Goal: Information Seeking & Learning: Check status

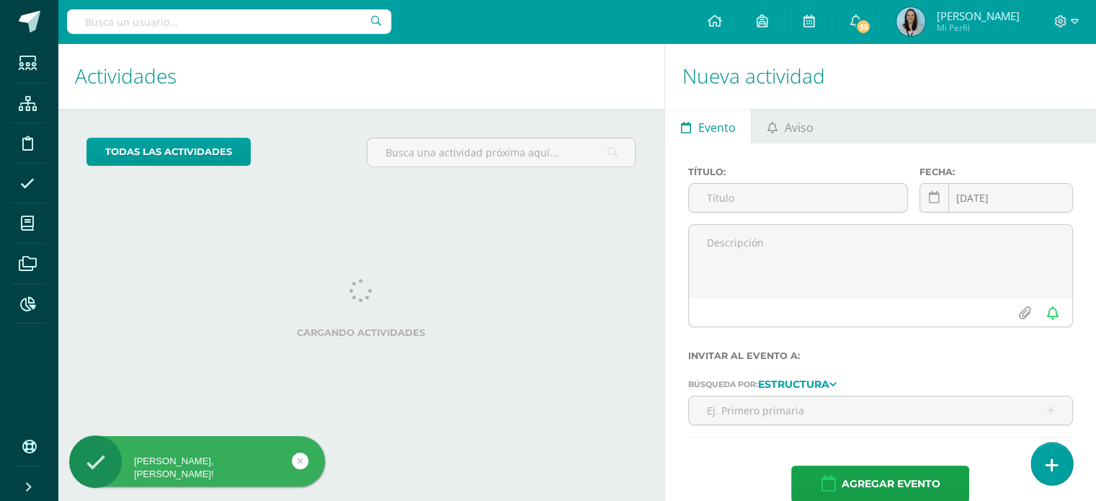
click at [1052, 469] on icon at bounding box center [1051, 465] width 13 height 17
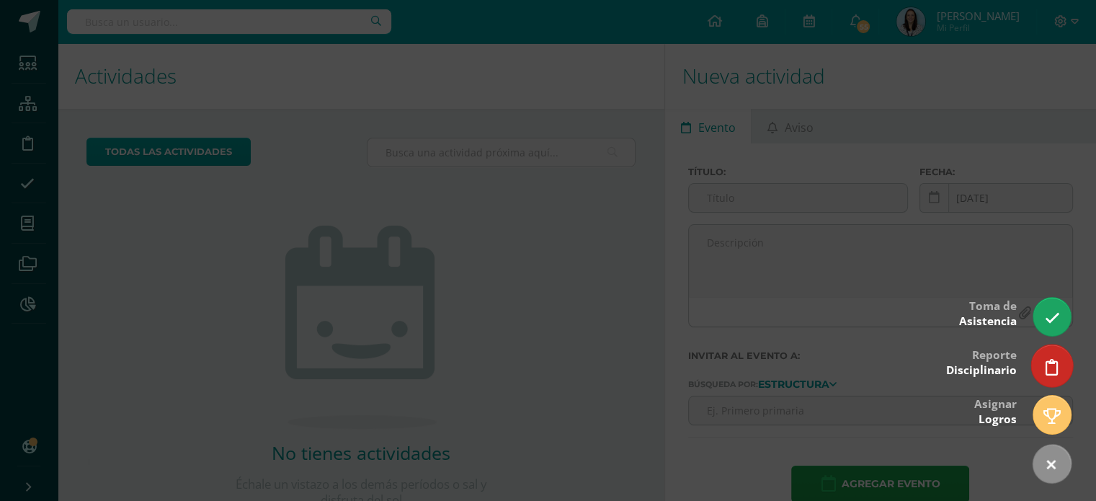
click at [1060, 365] on link at bounding box center [1051, 365] width 41 height 42
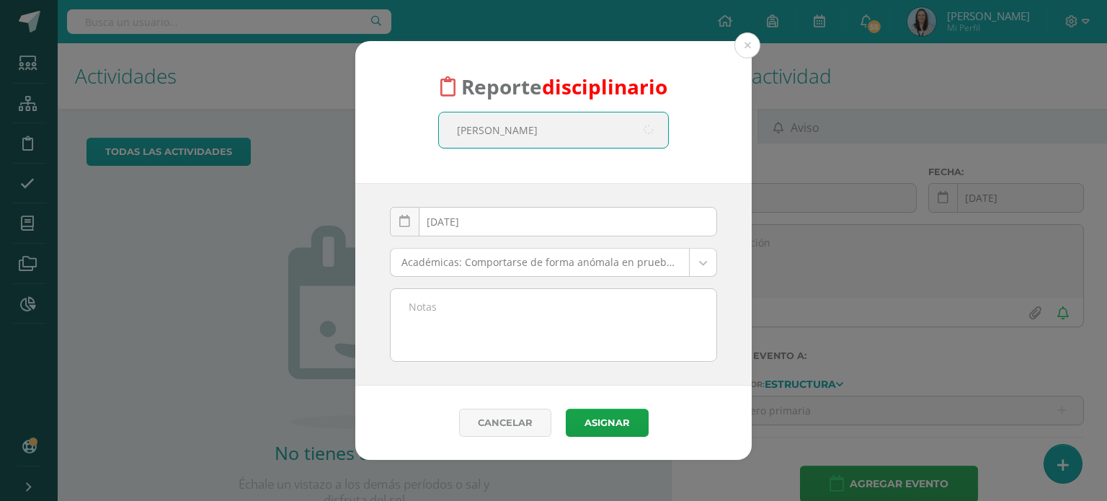
type input "[PERSON_NAME]"
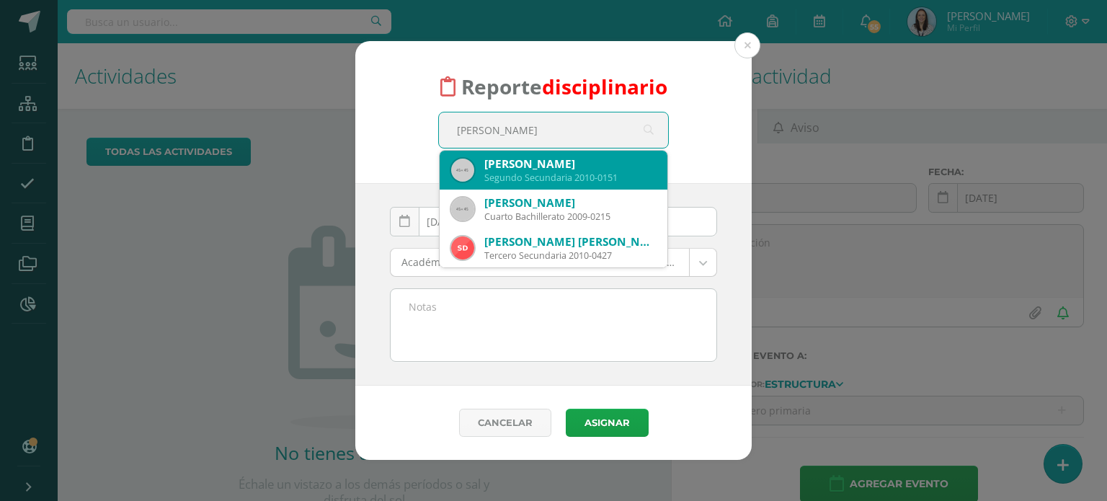
click at [531, 175] on div "Segundo Secundaria 2010-0151" at bounding box center [569, 177] width 171 height 12
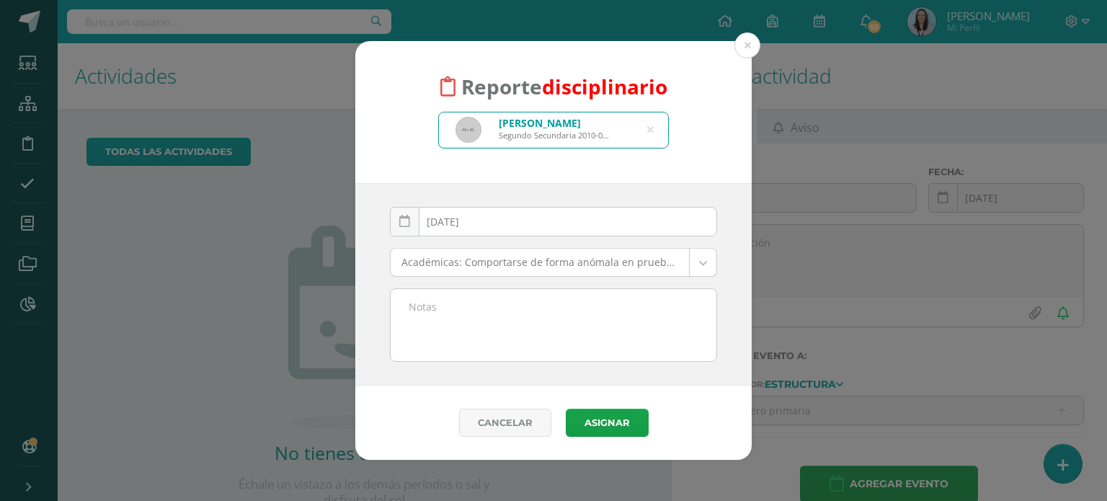
click at [698, 264] on body "Reporte disciplinario [PERSON_NAME] Segundo Secundaria 2010-0151 [PERSON_NAME] …" at bounding box center [553, 250] width 1107 height 501
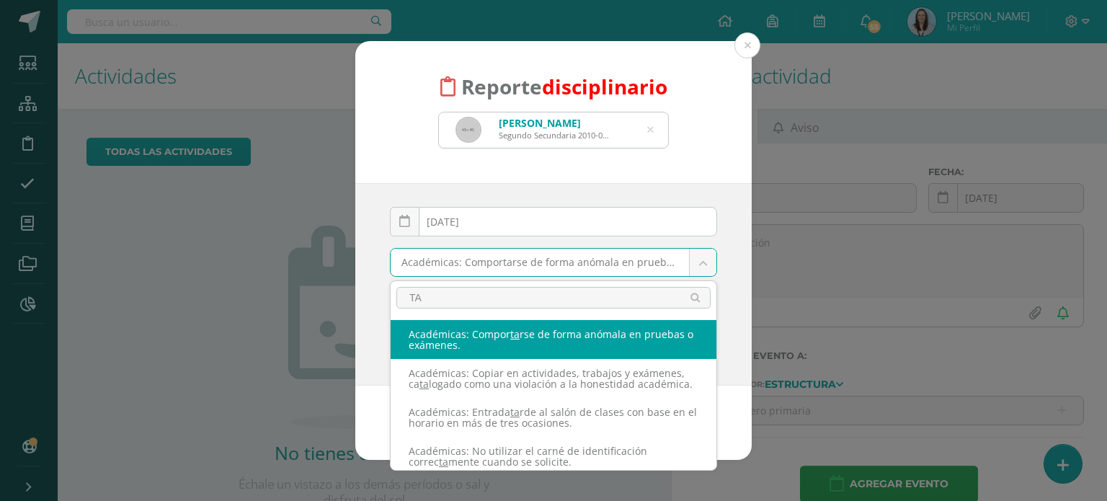
type input "T"
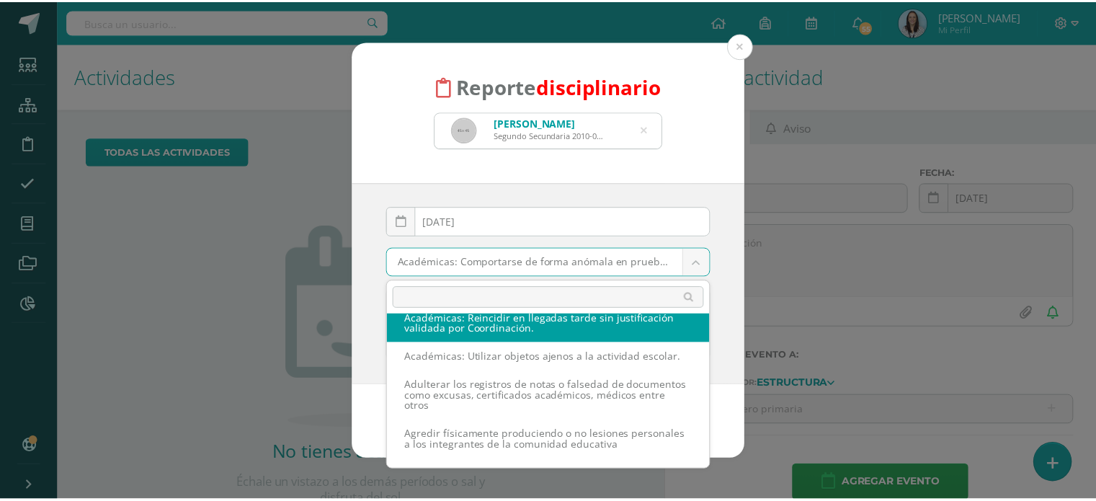
scroll to position [323, 0]
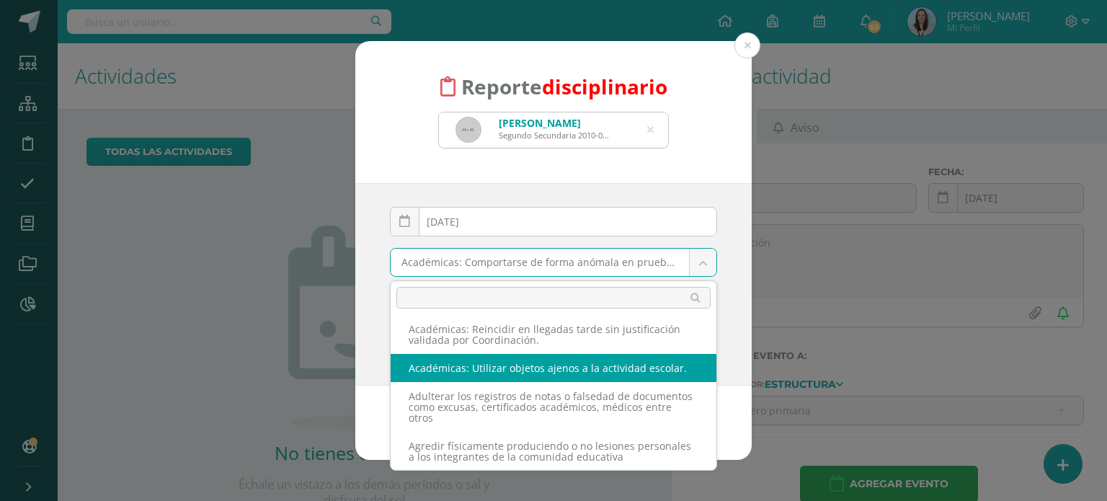
click at [156, 284] on body "Reporte disciplinario [PERSON_NAME] Segundo Secundaria 2010-0151 [PERSON_NAME] …" at bounding box center [553, 250] width 1107 height 501
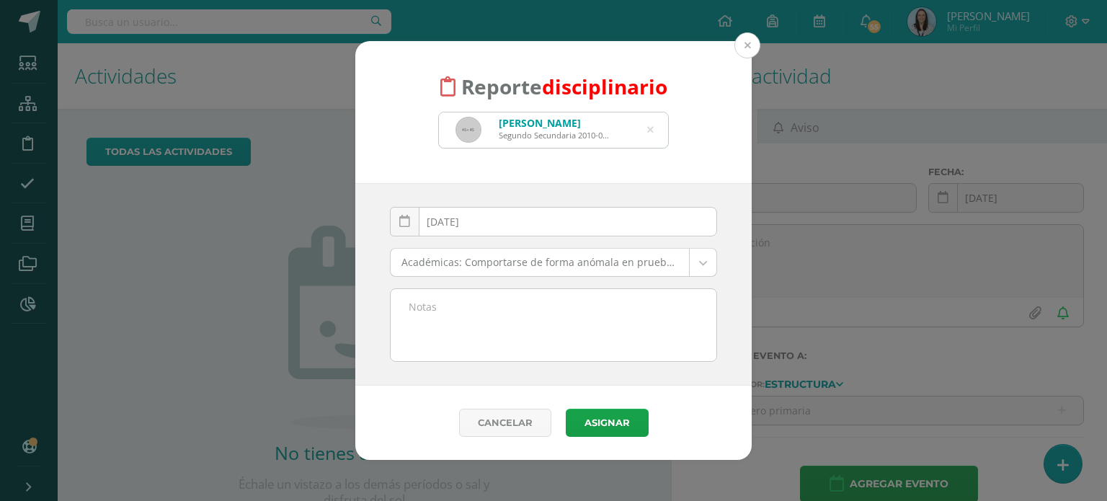
click at [751, 47] on button at bounding box center [747, 45] width 26 height 26
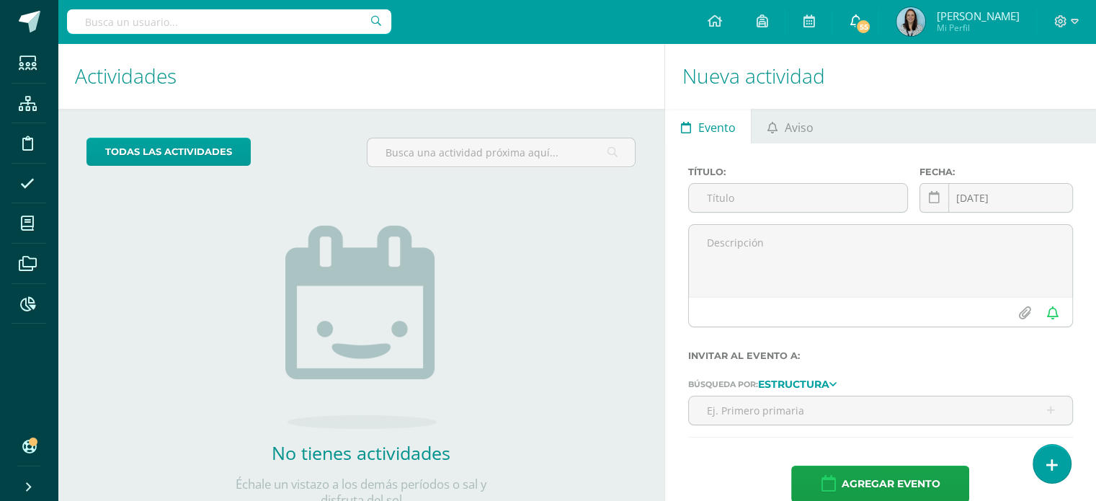
click at [861, 22] on icon at bounding box center [855, 20] width 12 height 13
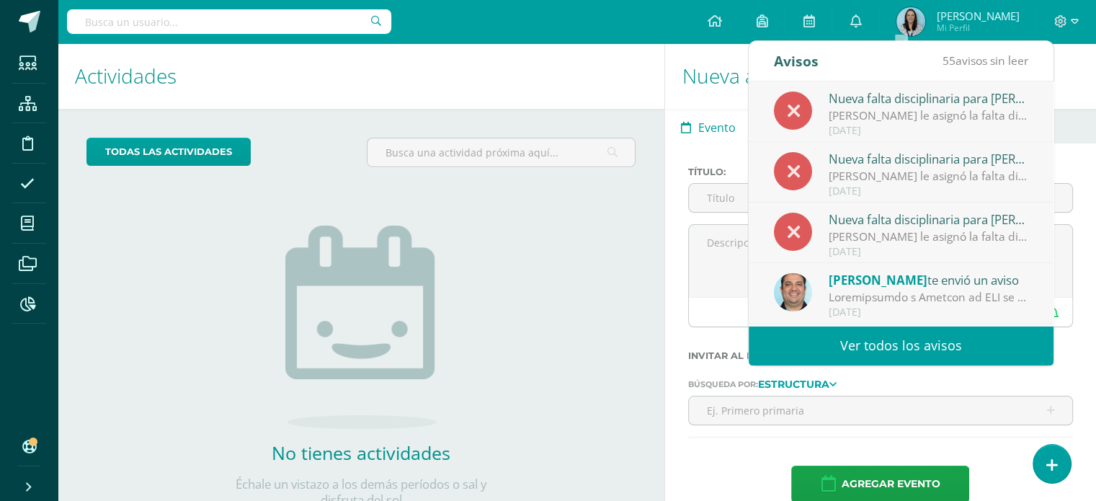
click at [946, 345] on link "Ver todos los avisos" at bounding box center [901, 346] width 305 height 40
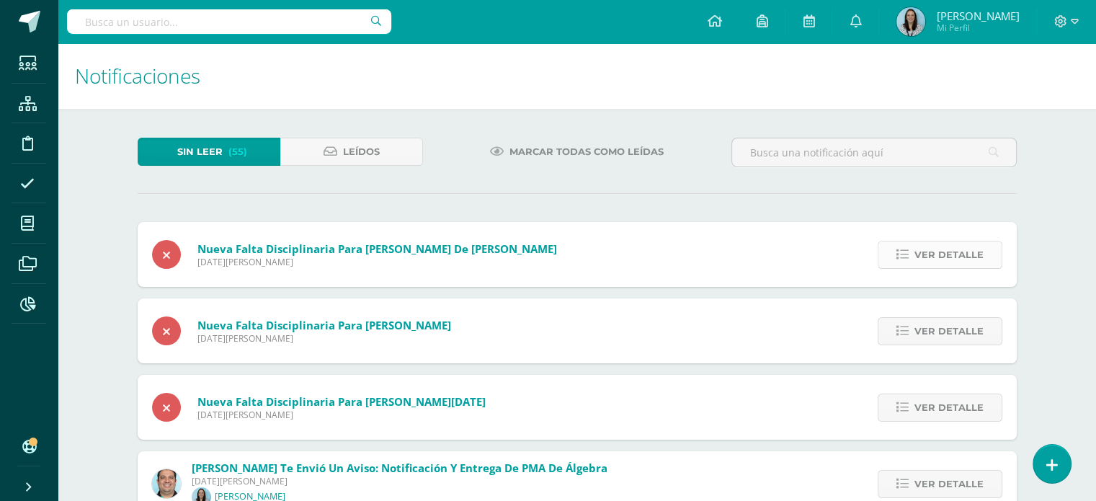
click at [968, 256] on span "Ver detalle" at bounding box center [948, 254] width 69 height 27
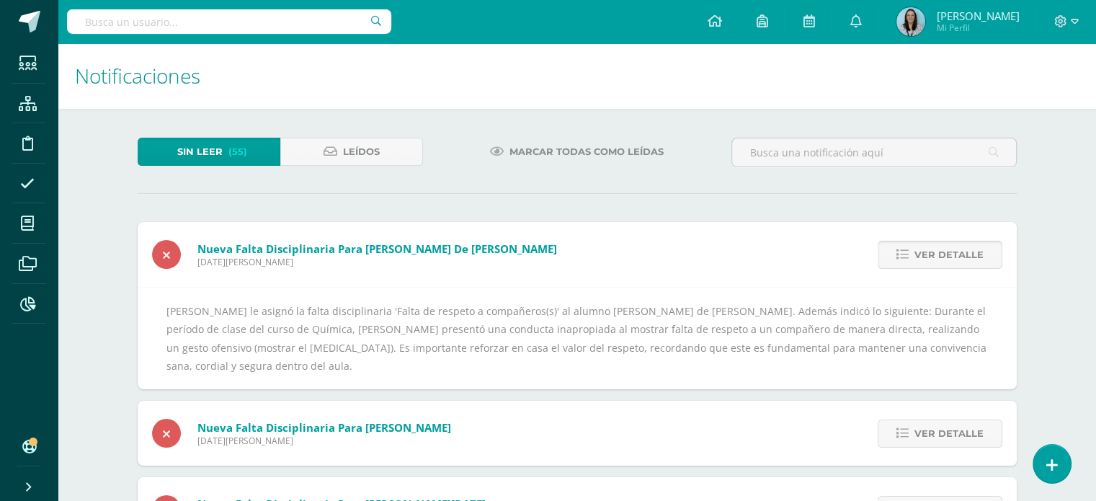
click at [934, 258] on span "Ver detalle" at bounding box center [948, 254] width 69 height 27
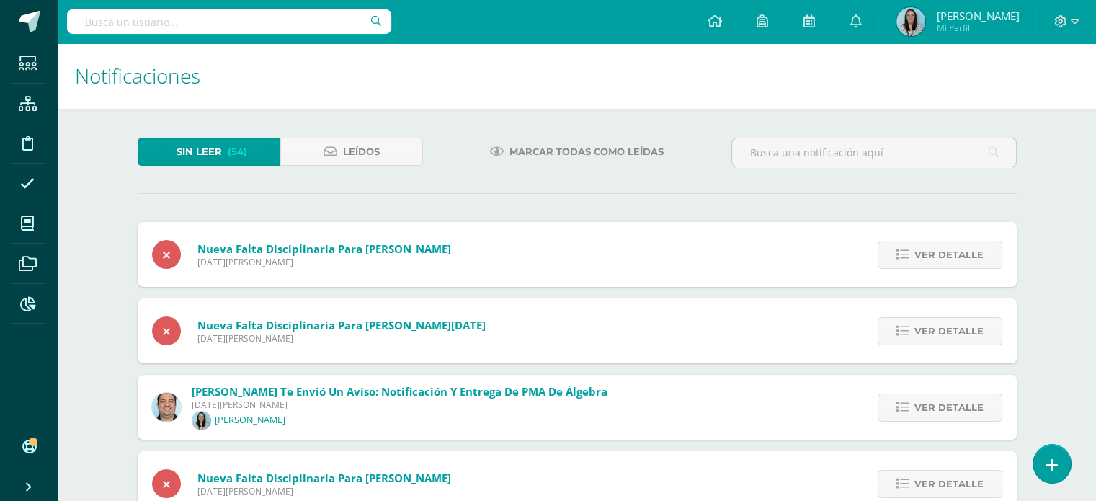
click at [934, 258] on span "Ver detalle" at bounding box center [948, 254] width 69 height 27
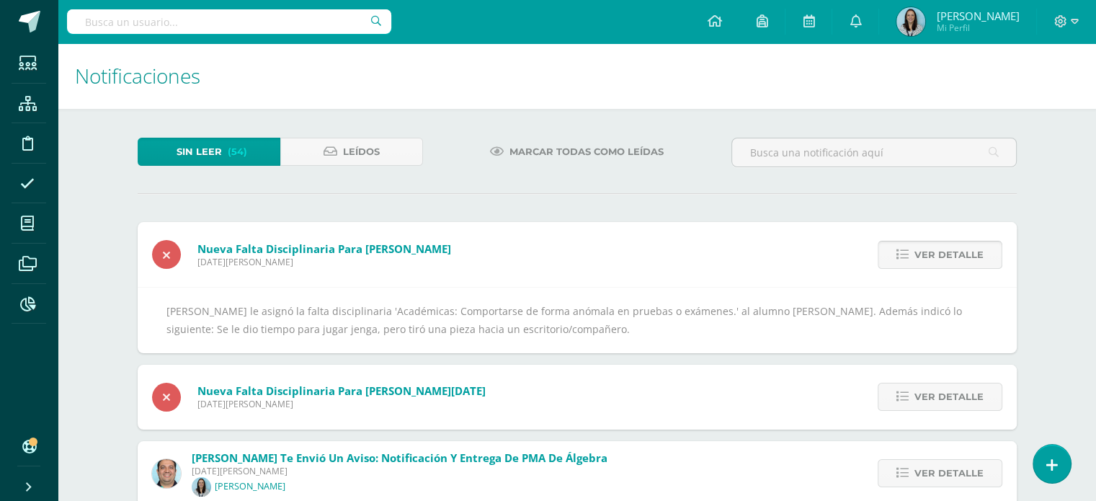
click at [948, 246] on span "Ver detalle" at bounding box center [948, 254] width 69 height 27
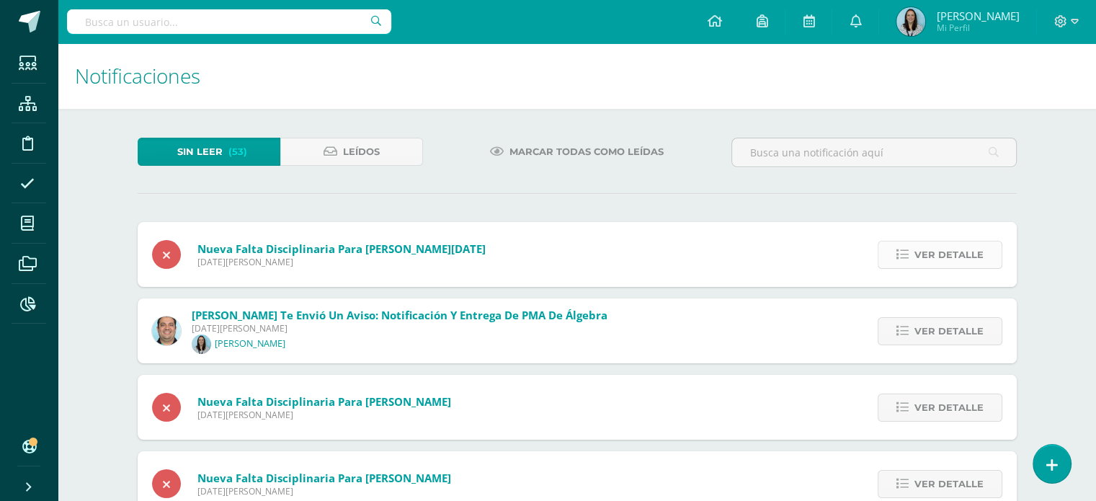
click at [945, 254] on span "Ver detalle" at bounding box center [948, 254] width 69 height 27
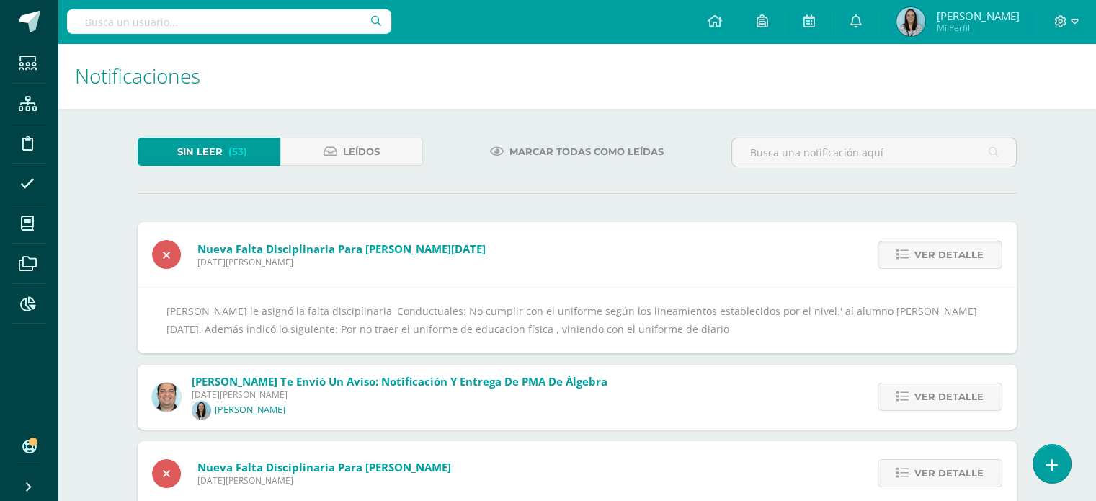
click at [945, 254] on span "Ver detalle" at bounding box center [948, 254] width 69 height 27
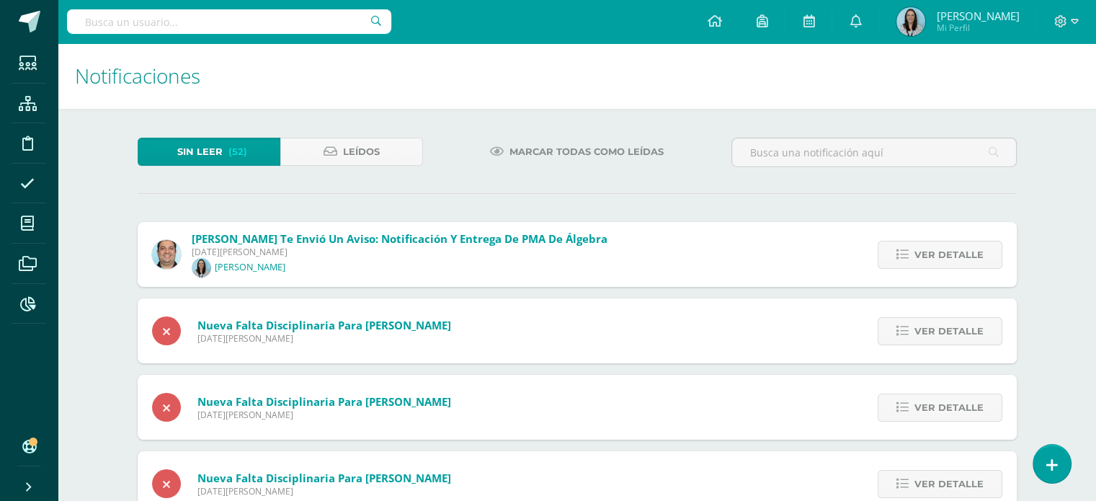
click at [945, 254] on span "Ver detalle" at bounding box center [948, 254] width 69 height 27
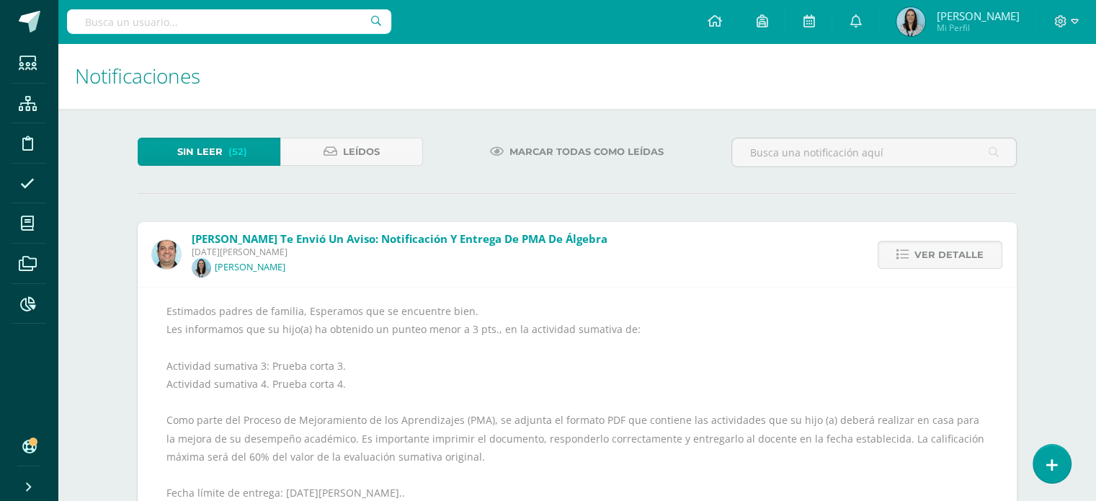
click at [945, 254] on span "Ver detalle" at bounding box center [948, 254] width 69 height 27
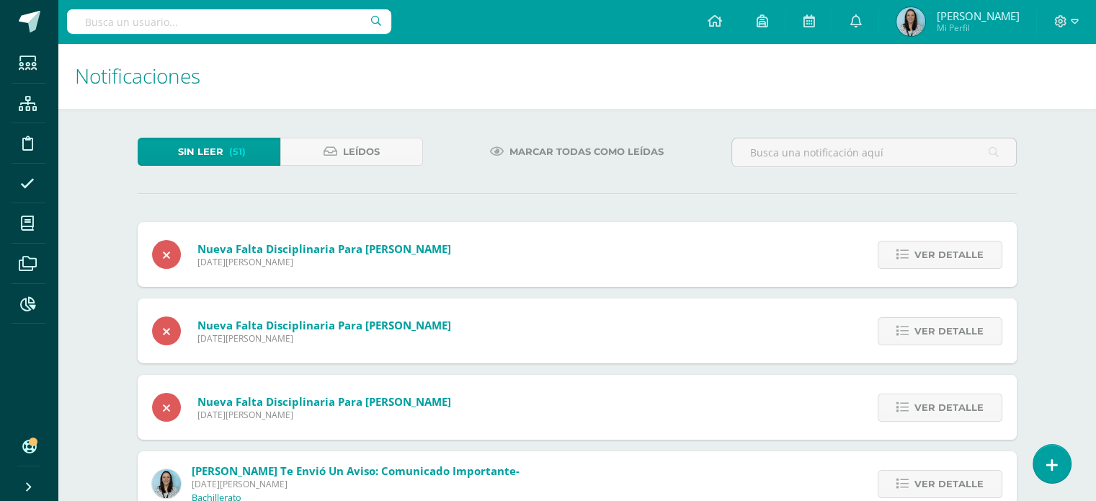
click at [945, 254] on span "Ver detalle" at bounding box center [948, 254] width 69 height 27
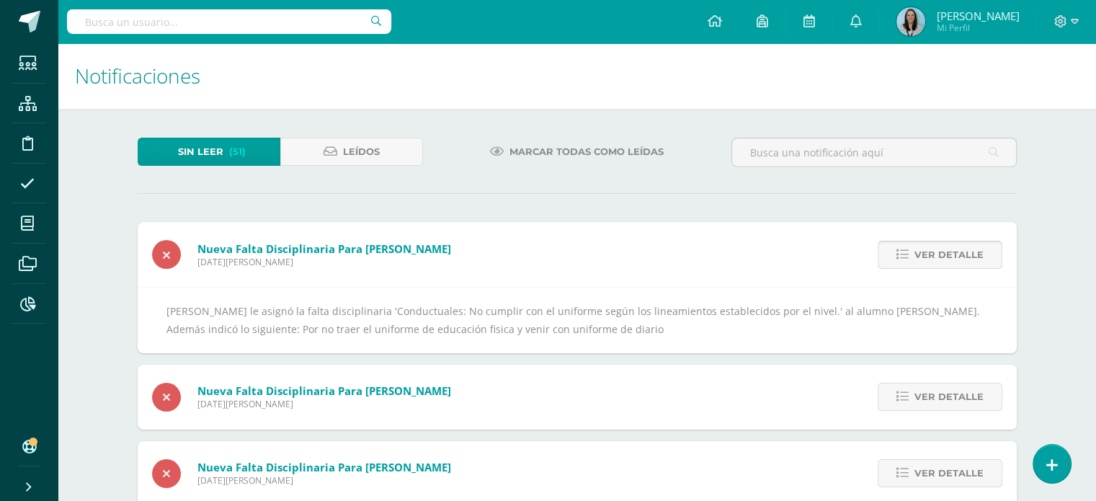
click at [919, 262] on span "Ver detalle" at bounding box center [948, 254] width 69 height 27
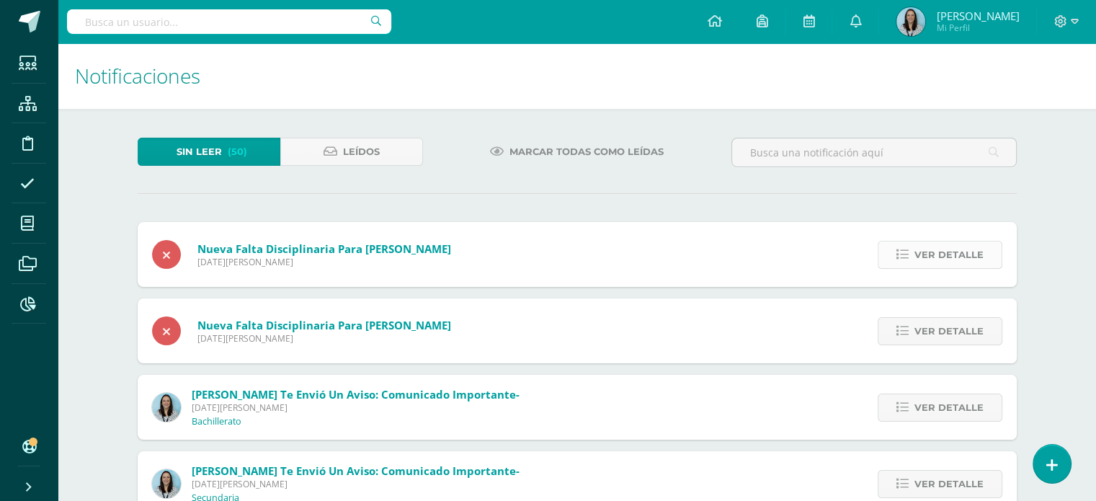
click at [913, 259] on link "Ver detalle" at bounding box center [939, 255] width 125 height 28
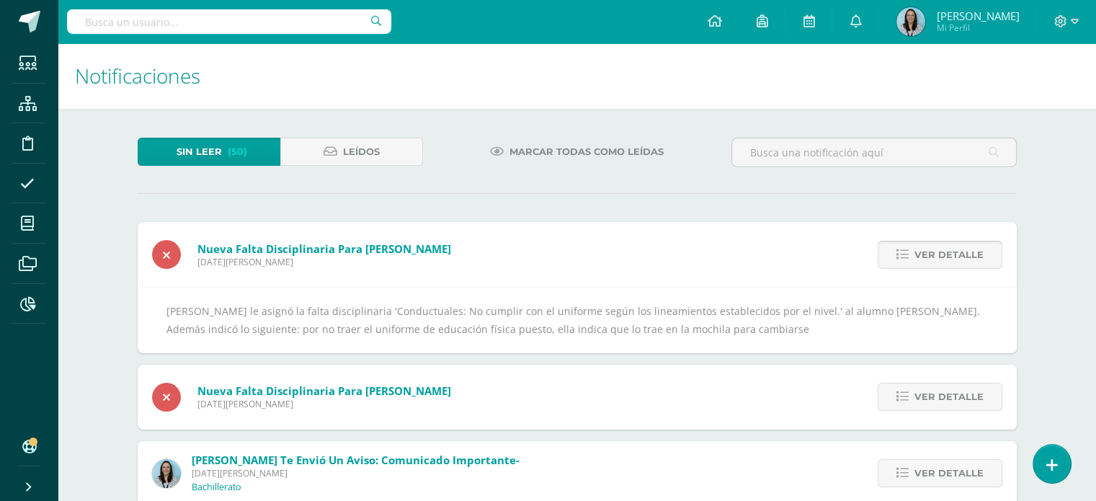
click at [913, 259] on link "Ver detalle" at bounding box center [939, 255] width 125 height 28
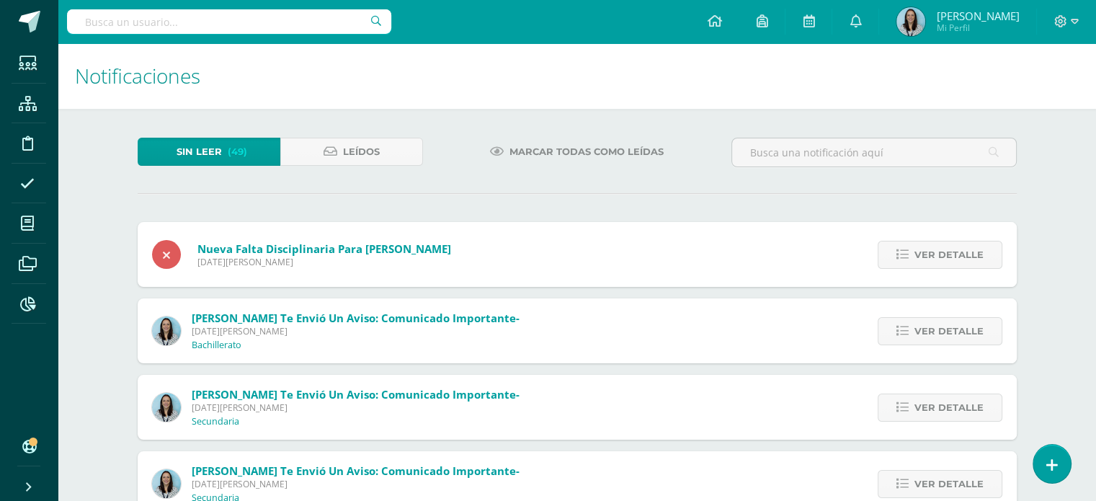
click at [913, 259] on link "Ver detalle" at bounding box center [939, 255] width 125 height 28
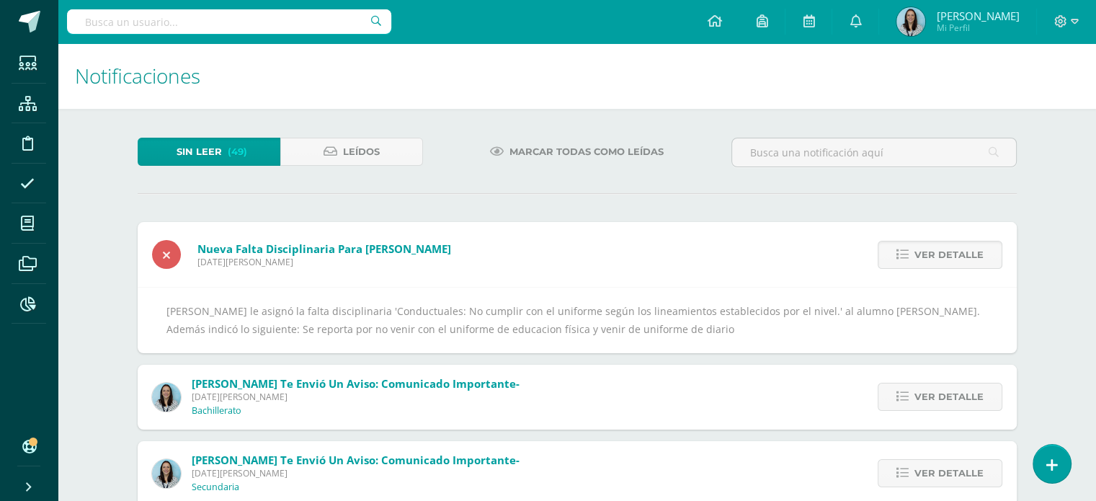
click at [913, 259] on link "Ver detalle" at bounding box center [939, 255] width 125 height 28
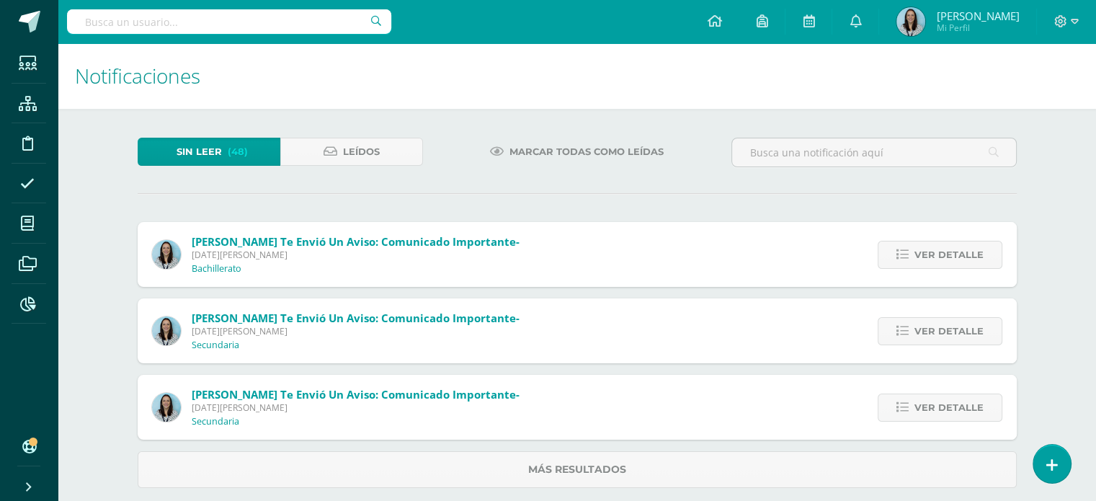
click at [913, 259] on link "Ver detalle" at bounding box center [939, 255] width 125 height 28
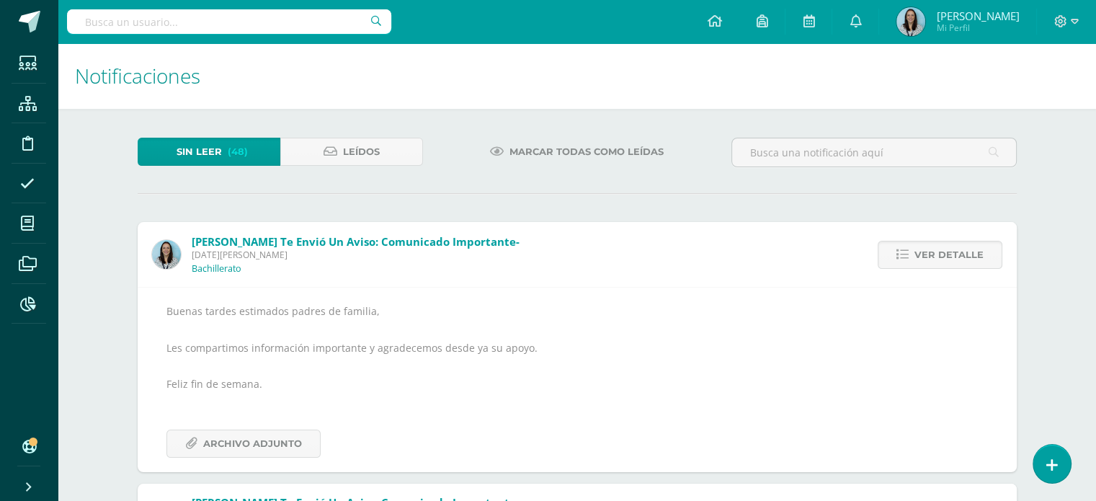
click at [913, 259] on link "Ver detalle" at bounding box center [939, 255] width 125 height 28
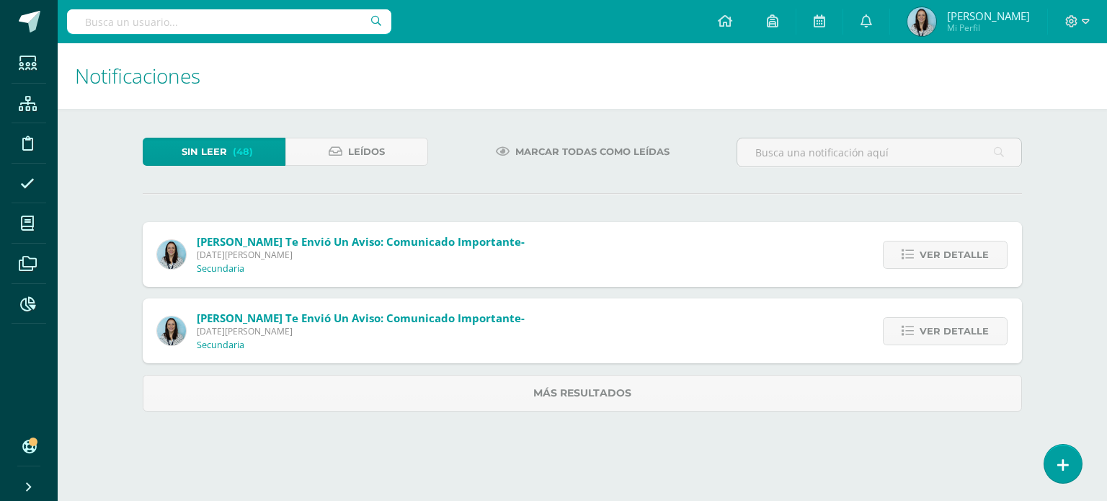
click at [913, 259] on icon at bounding box center [907, 255] width 12 height 12
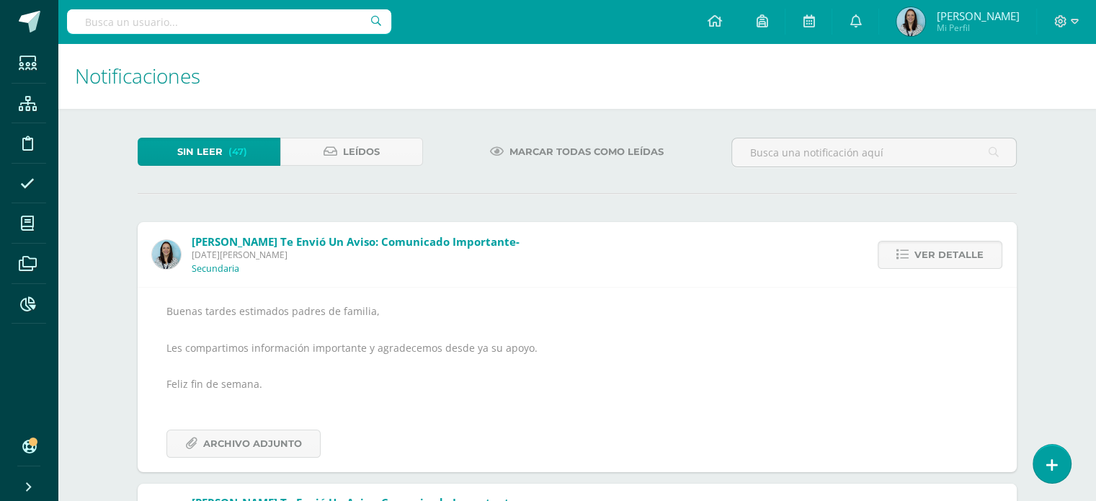
click at [913, 259] on link "Ver detalle" at bounding box center [939, 255] width 125 height 28
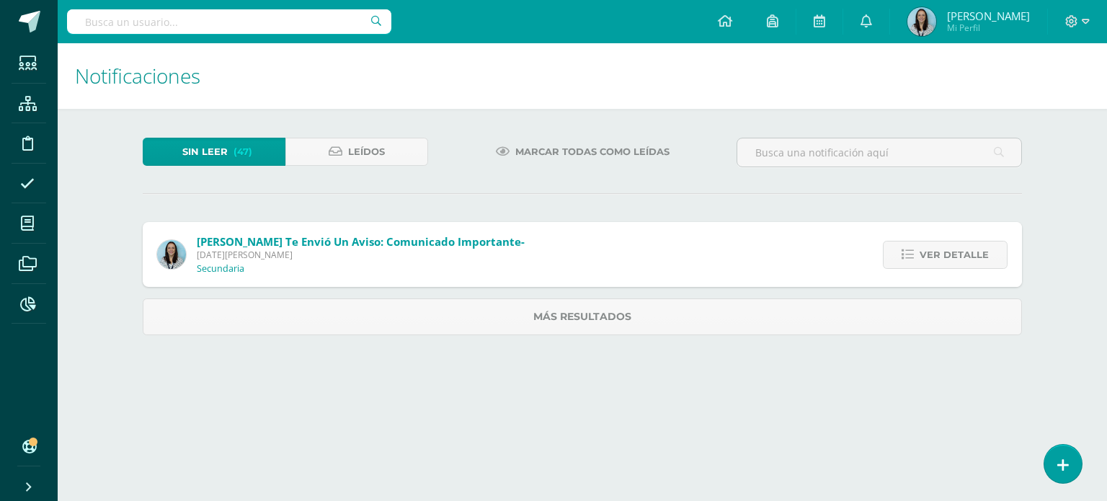
click at [913, 259] on icon at bounding box center [907, 255] width 12 height 12
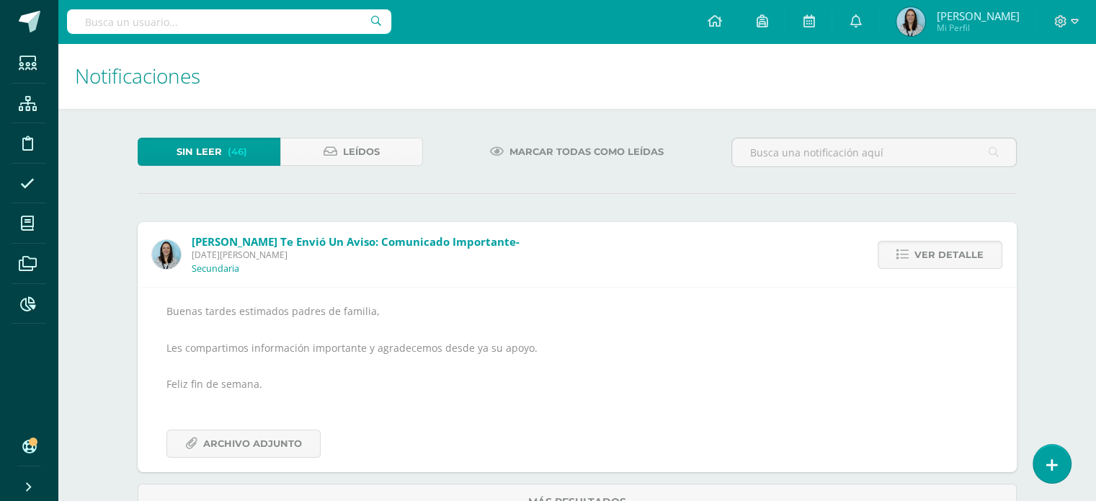
click at [913, 259] on link "Ver detalle" at bounding box center [939, 255] width 125 height 28
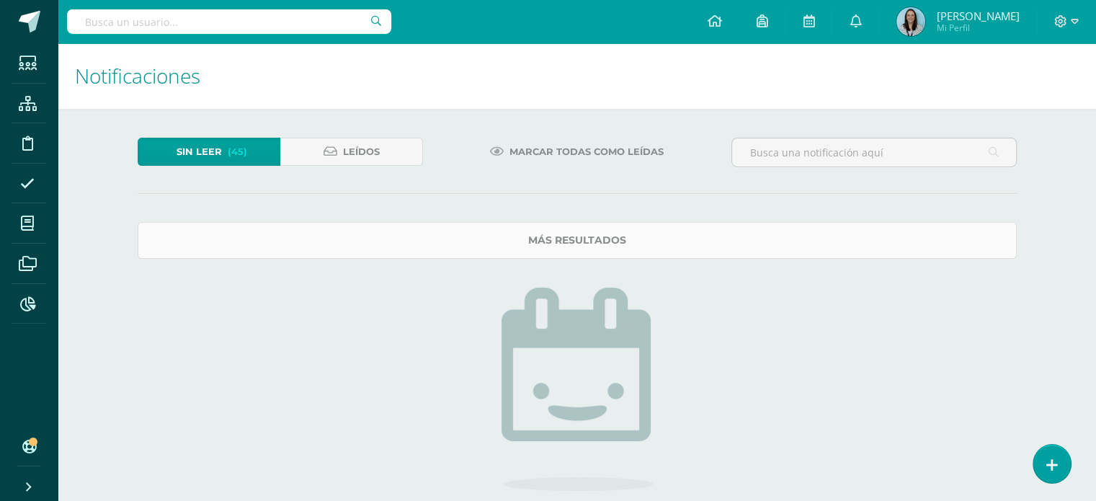
click at [590, 237] on link "Más resultados" at bounding box center [577, 240] width 879 height 37
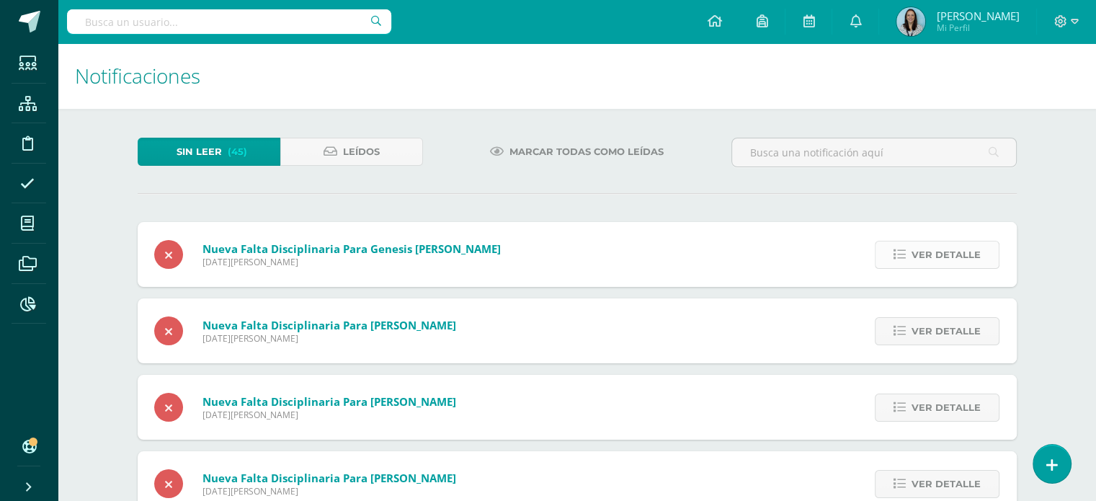
click at [921, 261] on span "Ver detalle" at bounding box center [945, 254] width 69 height 27
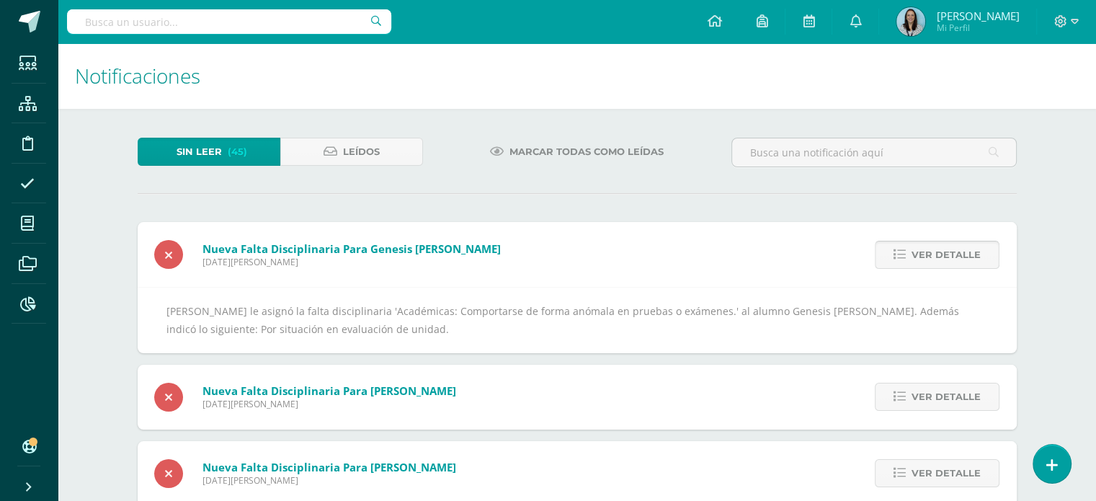
click at [957, 254] on span "Ver detalle" at bounding box center [945, 254] width 69 height 27
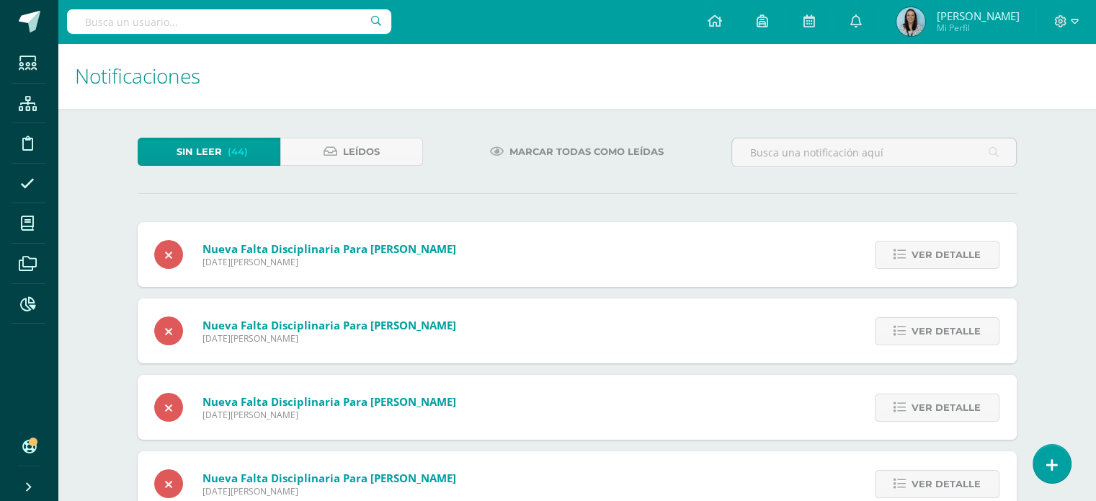
click at [957, 254] on span "Ver detalle" at bounding box center [945, 254] width 69 height 27
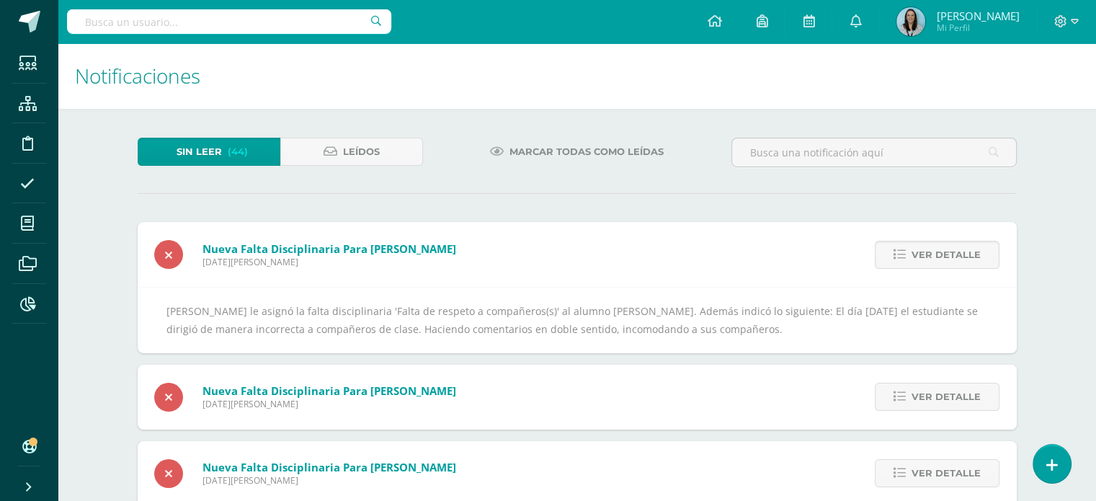
click at [957, 254] on span "Ver detalle" at bounding box center [945, 254] width 69 height 27
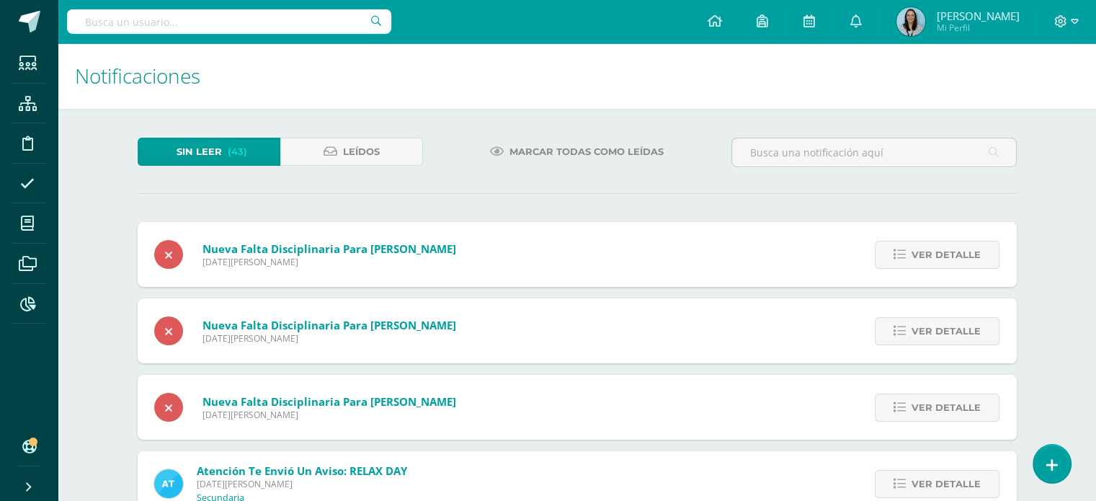
click at [957, 254] on span "Ver detalle" at bounding box center [945, 254] width 69 height 27
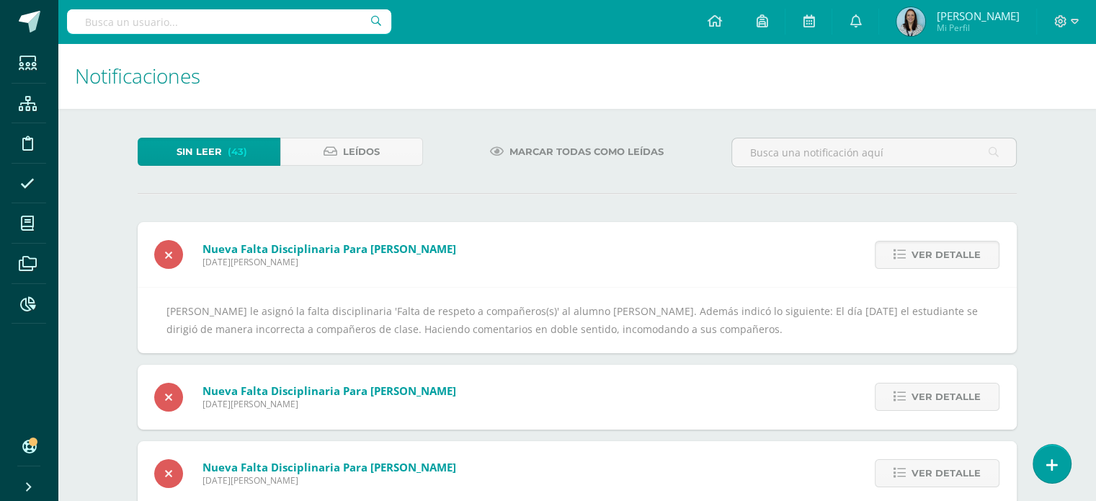
click at [957, 254] on span "Ver detalle" at bounding box center [945, 254] width 69 height 27
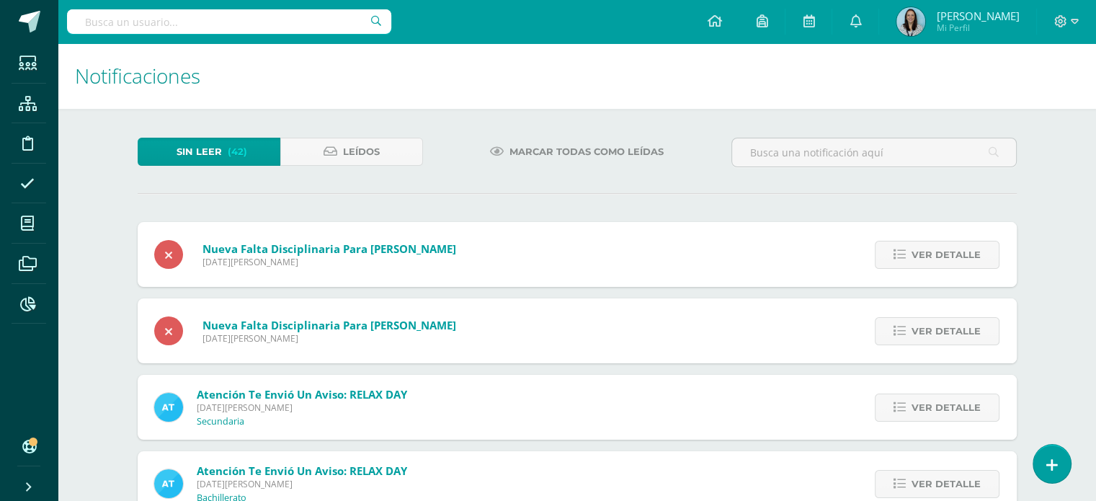
click at [957, 254] on span "Ver detalle" at bounding box center [945, 254] width 69 height 27
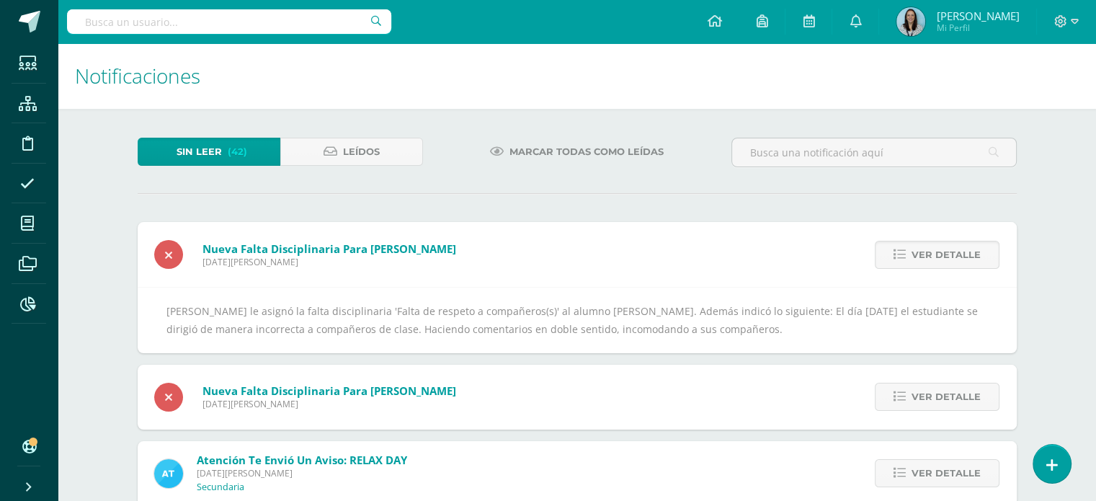
click at [957, 254] on span "Ver detalle" at bounding box center [945, 254] width 69 height 27
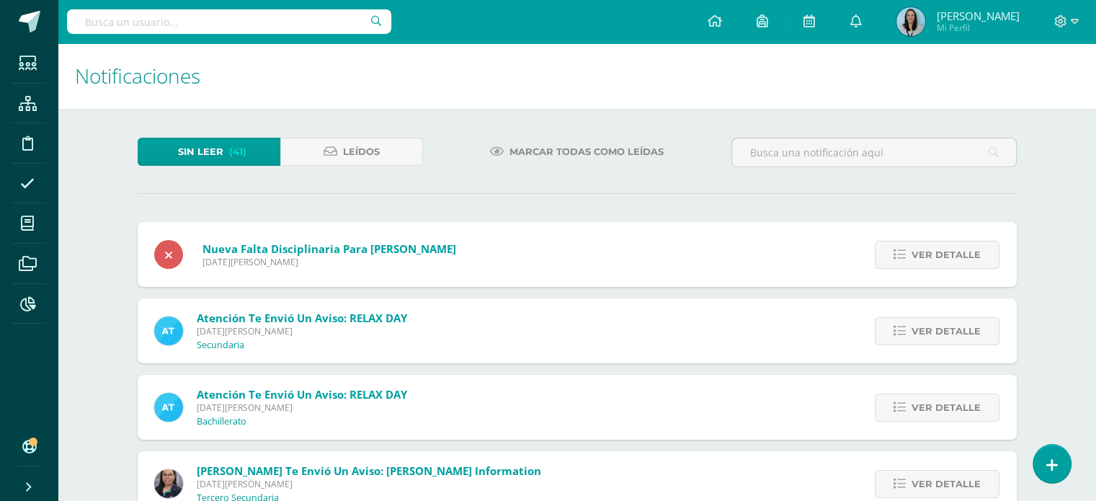
click at [957, 254] on span "Ver detalle" at bounding box center [945, 254] width 69 height 27
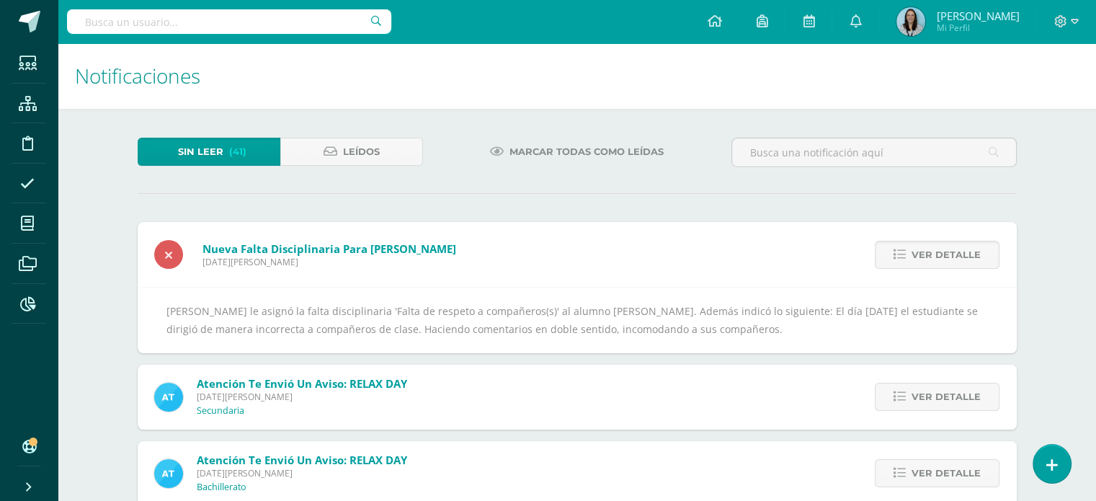
click at [957, 254] on span "Ver detalle" at bounding box center [945, 254] width 69 height 27
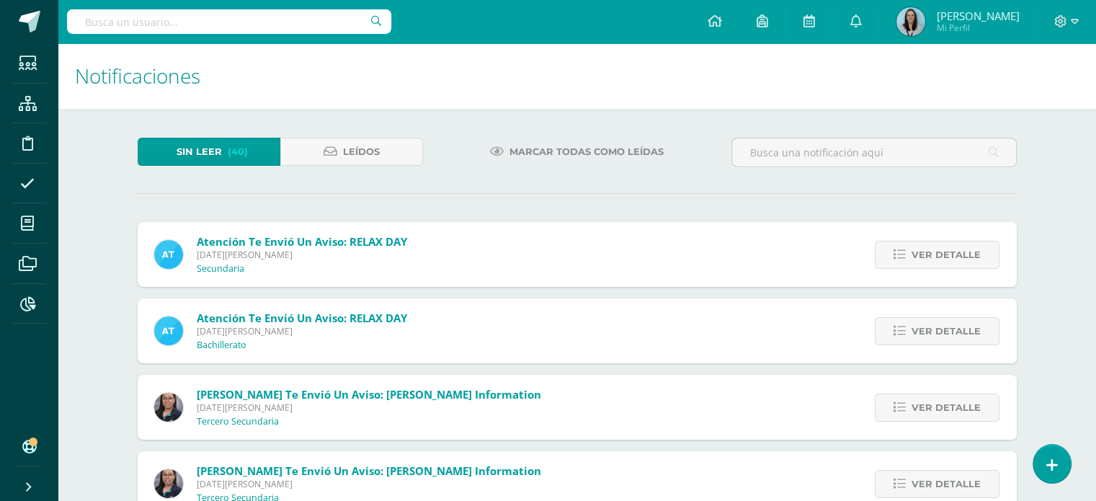
click at [957, 254] on span "Ver detalle" at bounding box center [945, 254] width 69 height 27
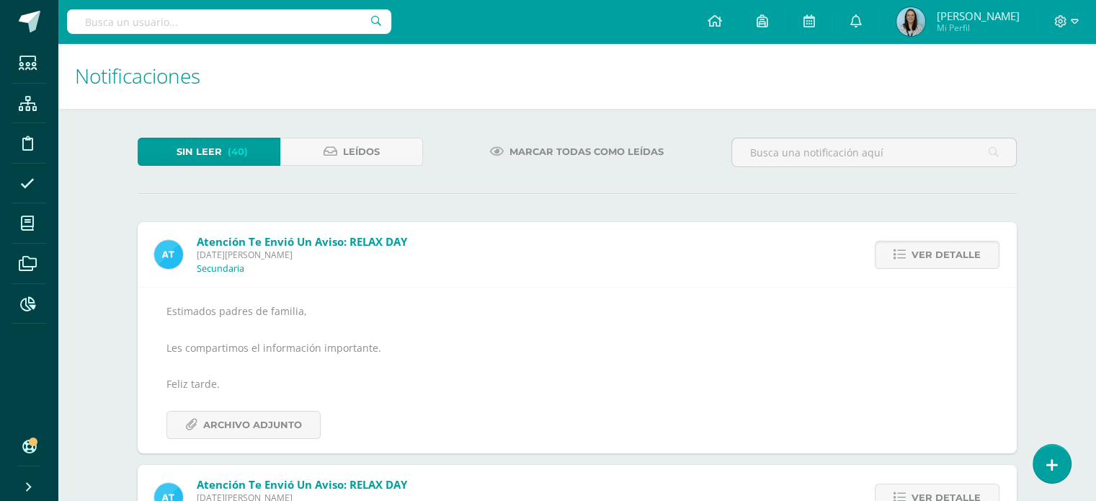
click at [957, 254] on span "Ver detalle" at bounding box center [945, 254] width 69 height 27
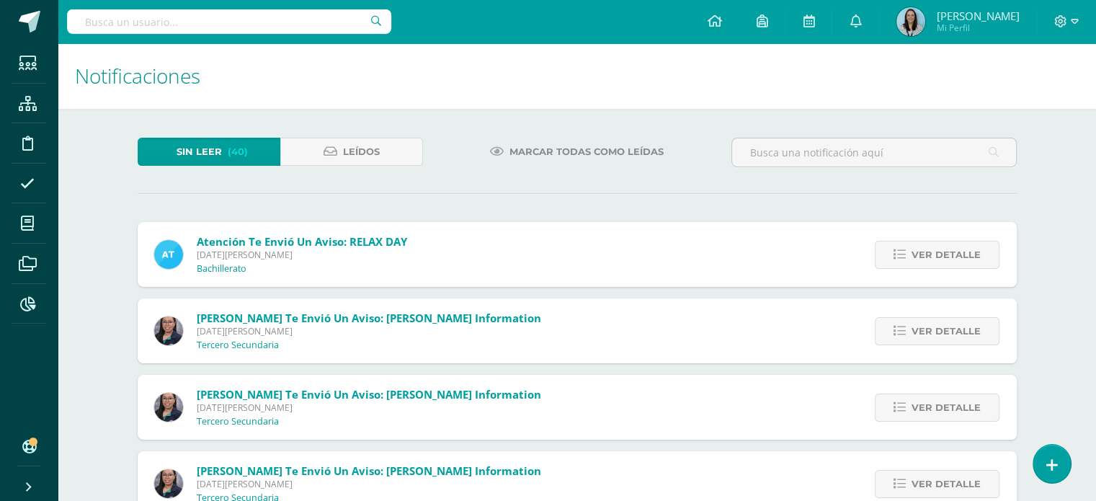
click at [957, 254] on span "Ver detalle" at bounding box center [945, 254] width 69 height 27
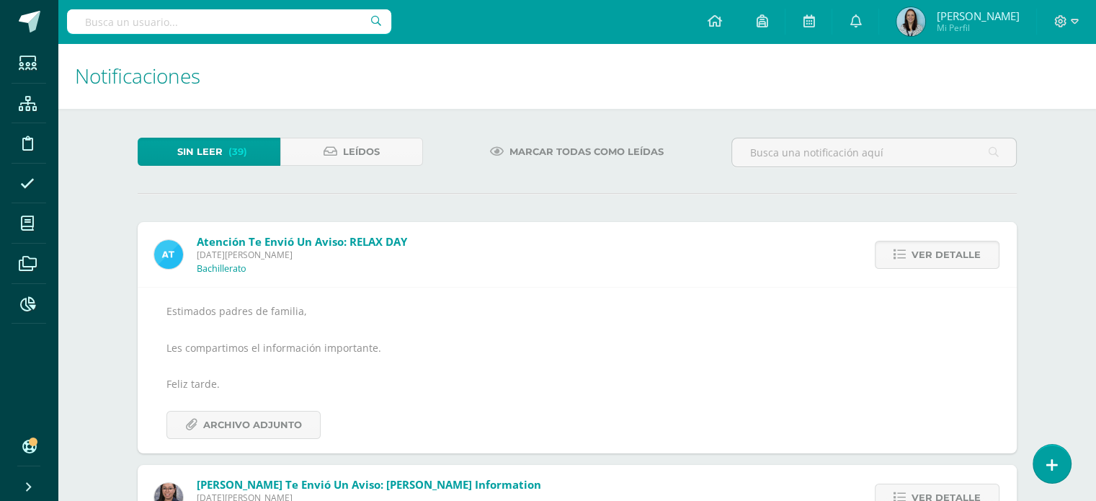
click at [957, 254] on span "Ver detalle" at bounding box center [945, 254] width 69 height 27
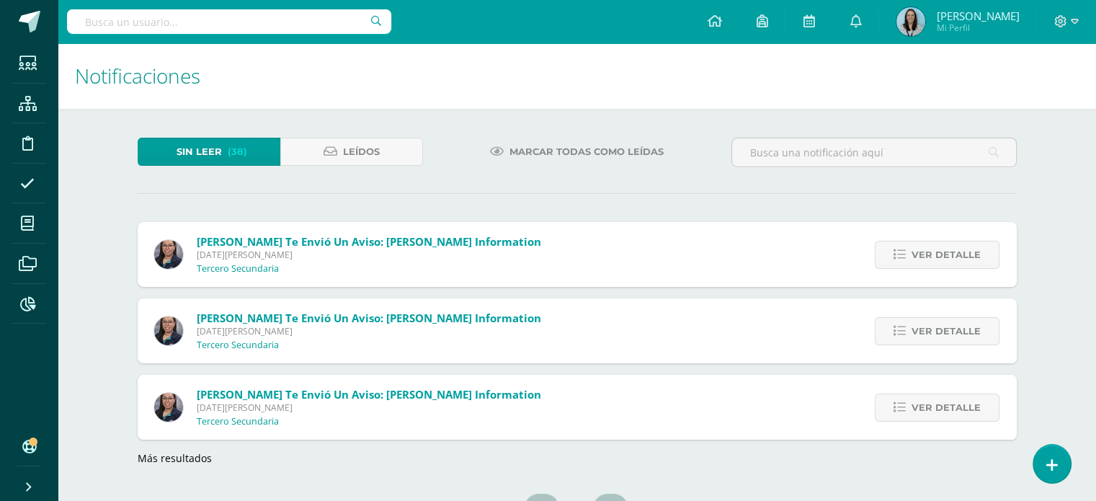
click at [957, 254] on span "Ver detalle" at bounding box center [945, 254] width 69 height 27
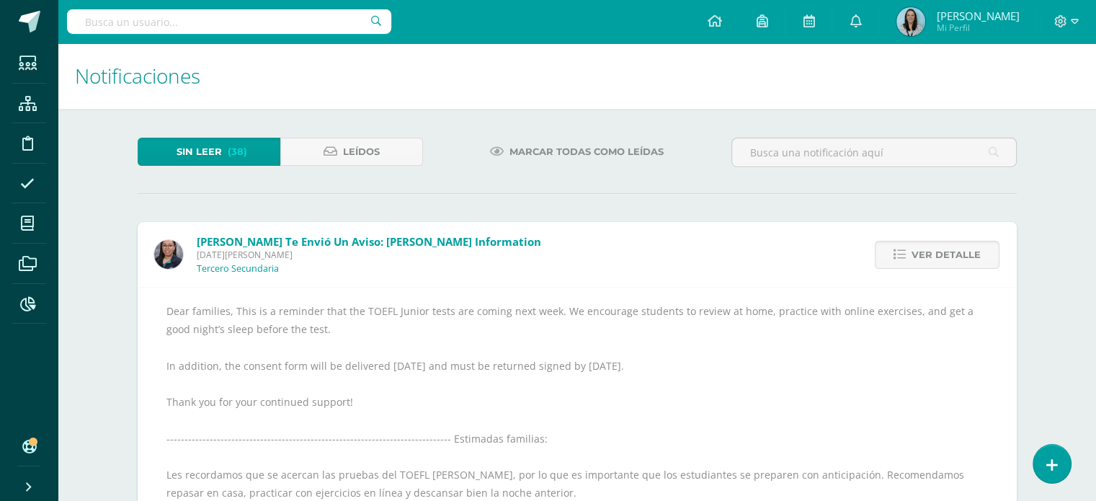
click at [957, 254] on span "Ver detalle" at bounding box center [945, 254] width 69 height 27
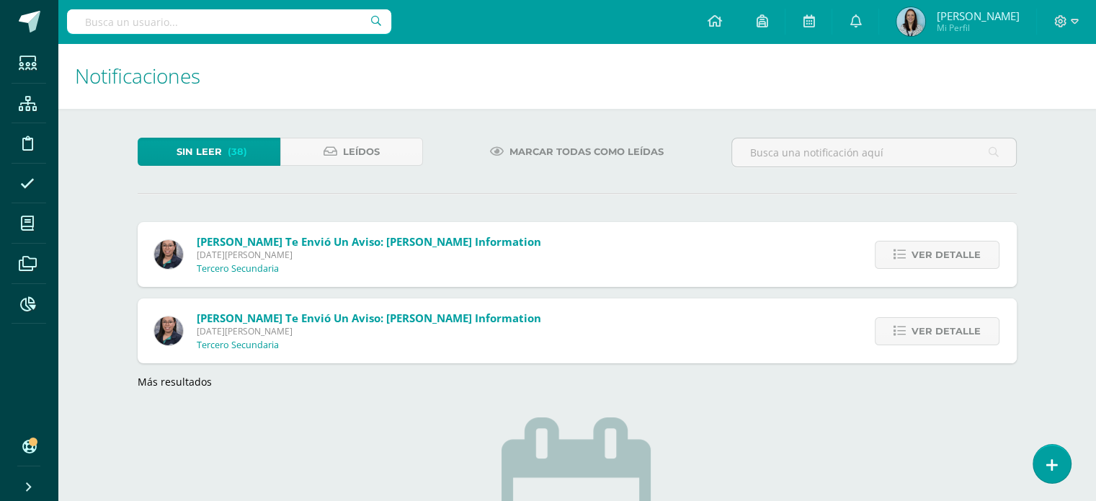
click at [957, 254] on span "Ver detalle" at bounding box center [945, 254] width 69 height 27
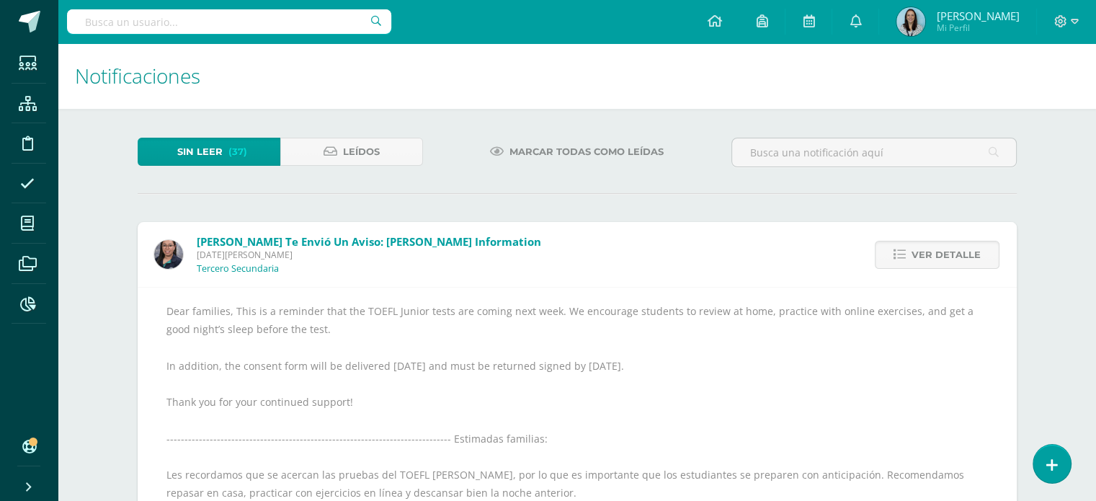
click at [957, 254] on span "Ver detalle" at bounding box center [945, 254] width 69 height 27
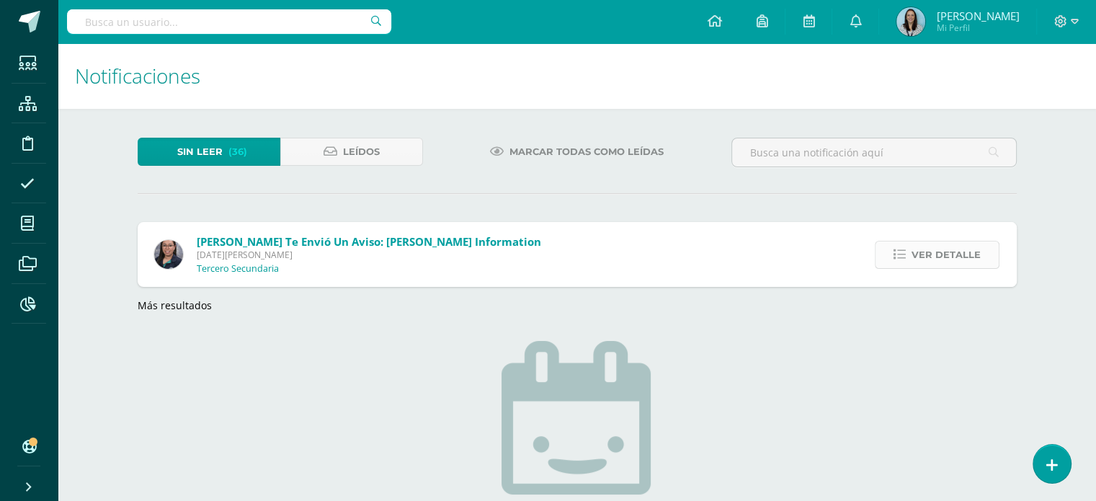
click at [941, 258] on span "Ver detalle" at bounding box center [945, 254] width 69 height 27
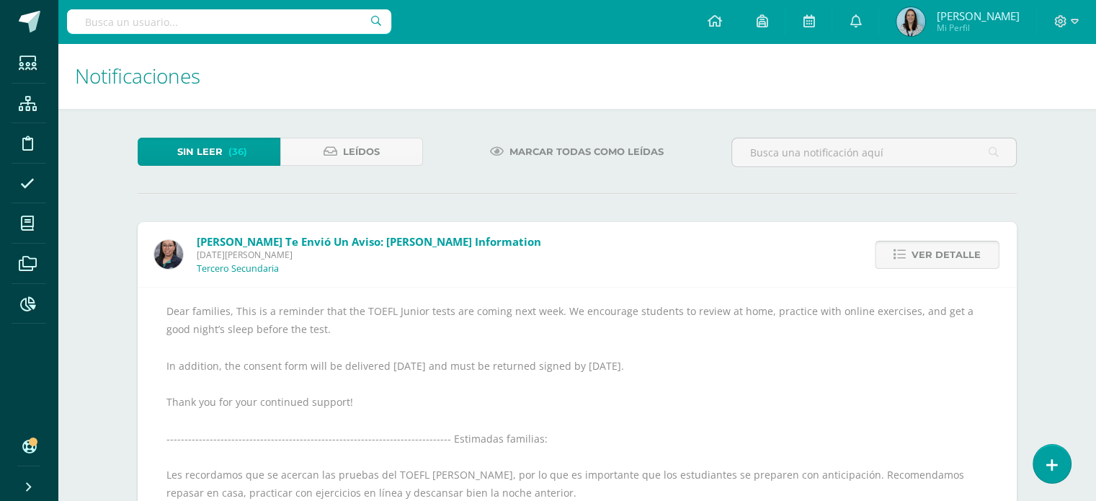
click at [941, 258] on span "Ver detalle" at bounding box center [945, 254] width 69 height 27
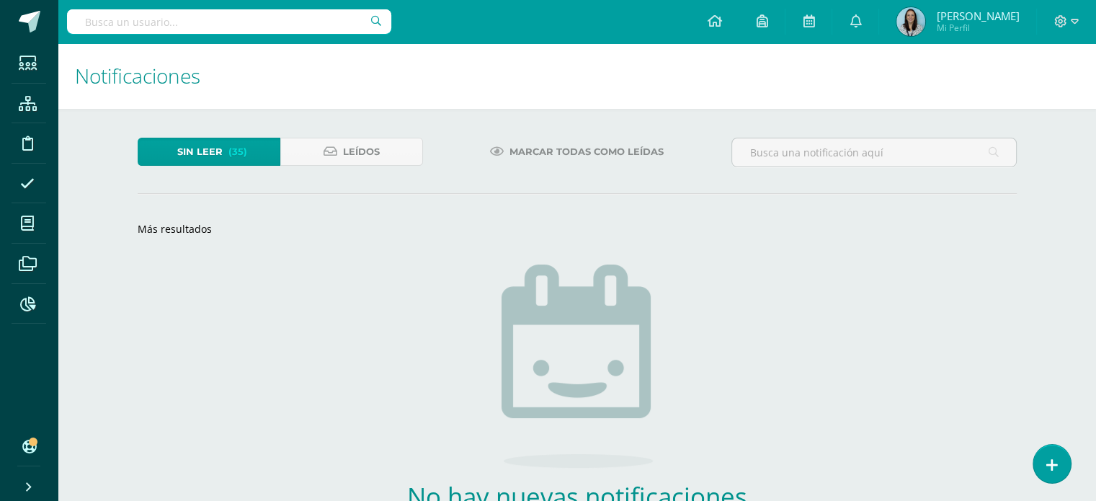
click at [236, 150] on span "(35)" at bounding box center [237, 151] width 19 height 27
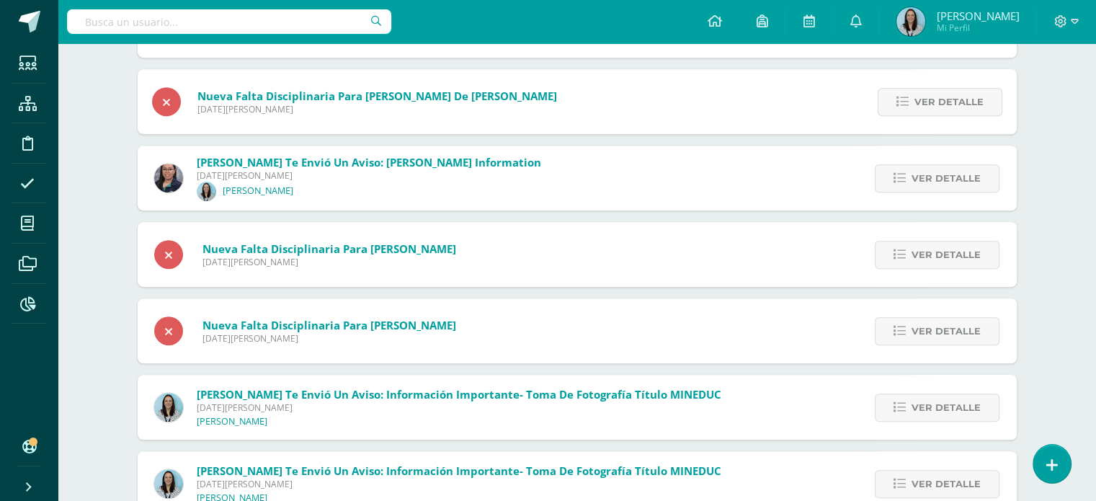
scroll to position [983, 0]
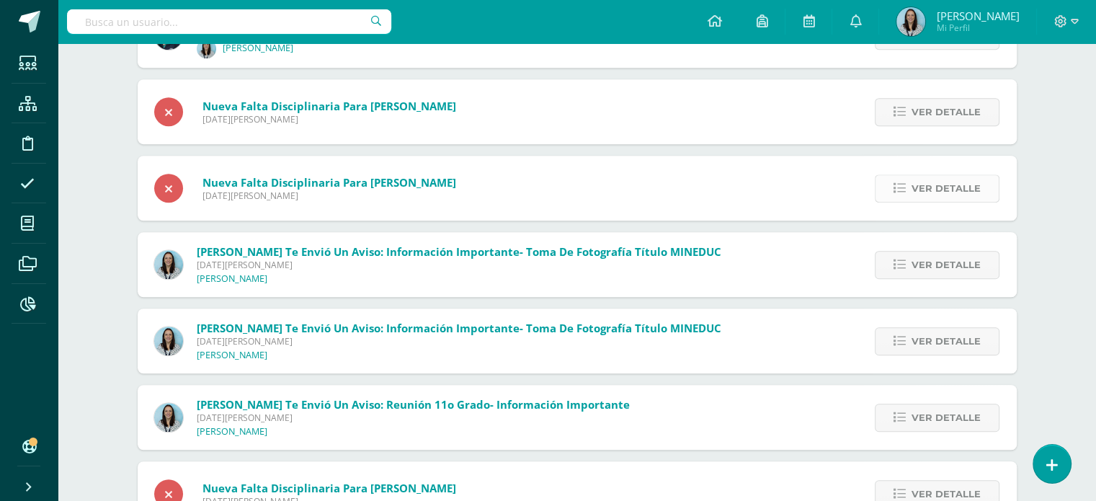
click at [936, 195] on span "Ver detalle" at bounding box center [945, 188] width 69 height 27
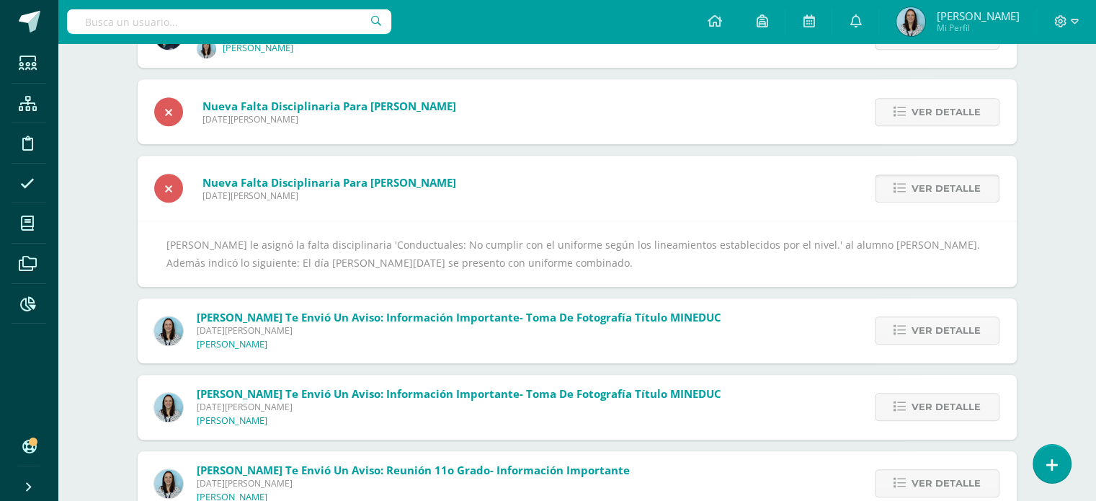
click at [936, 195] on span "Ver detalle" at bounding box center [945, 188] width 69 height 27
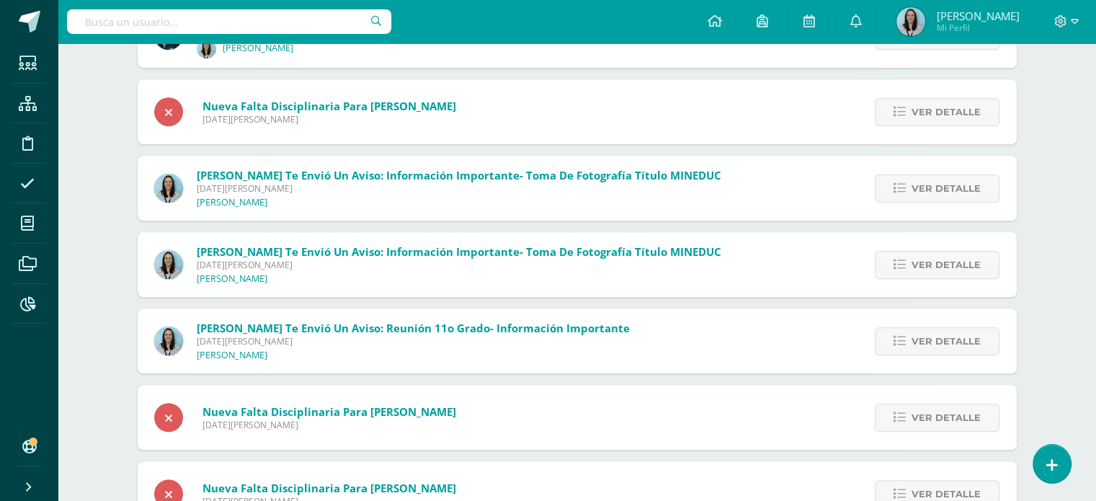
click at [936, 195] on span "Ver detalle" at bounding box center [945, 188] width 69 height 27
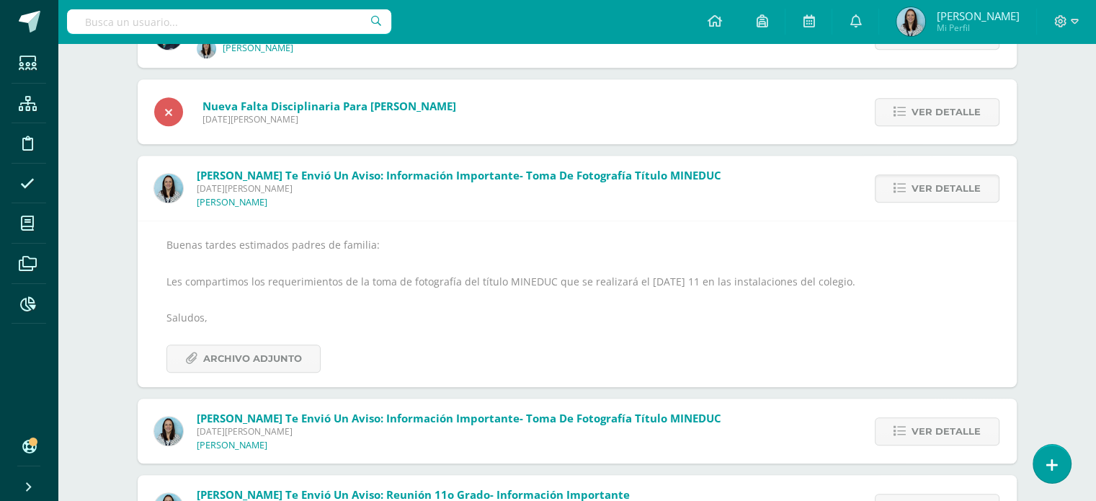
click at [936, 195] on span "Ver detalle" at bounding box center [945, 188] width 69 height 27
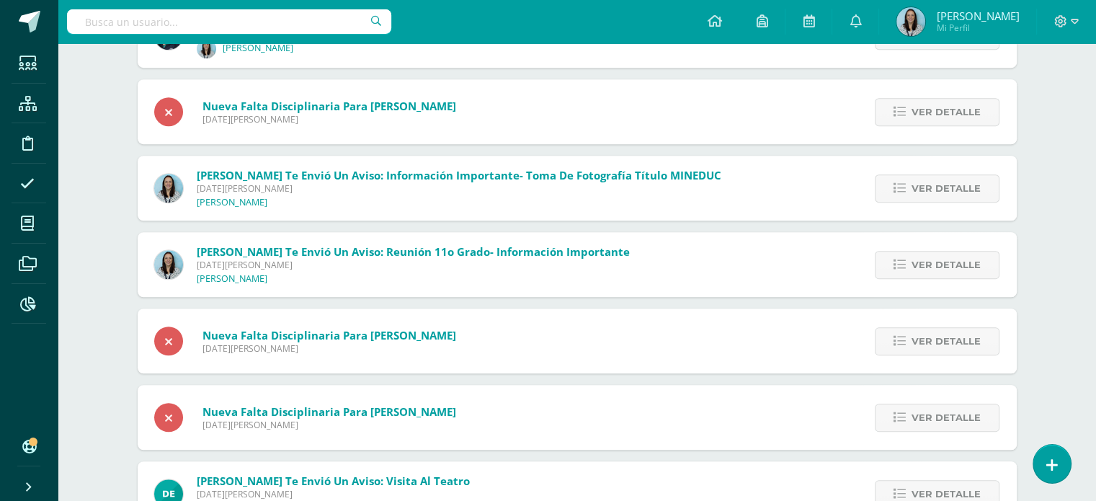
click at [936, 195] on span "Ver detalle" at bounding box center [945, 188] width 69 height 27
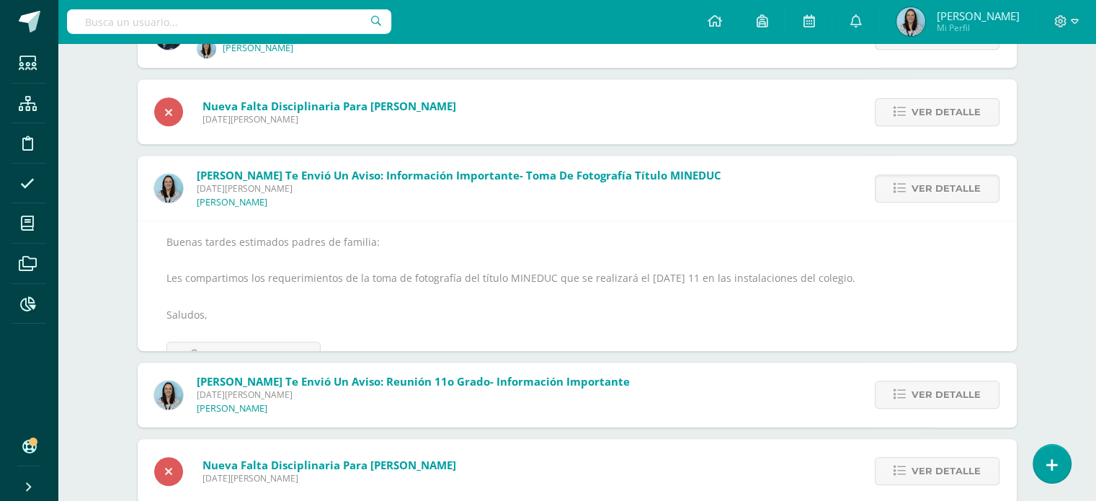
click at [936, 195] on span "Ver detalle" at bounding box center [945, 188] width 69 height 27
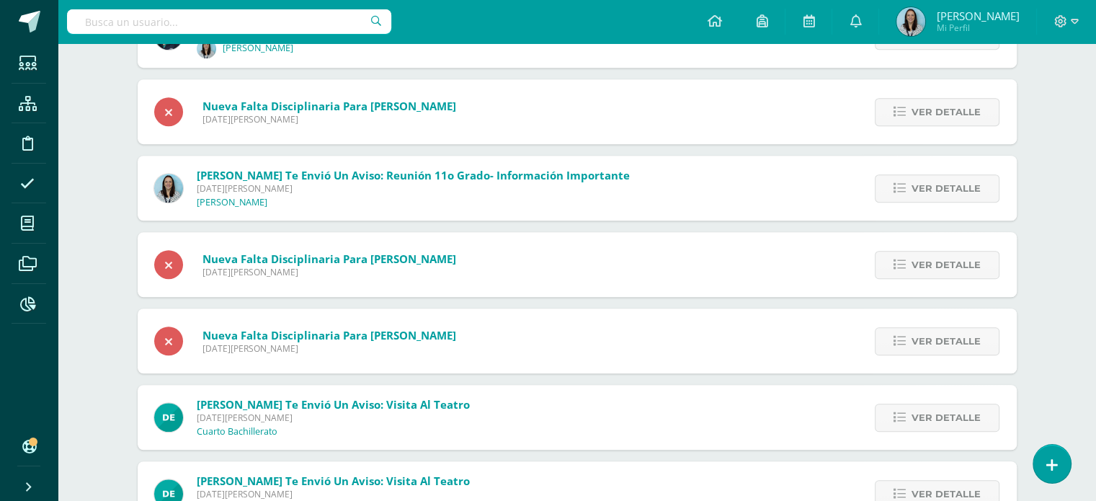
click at [936, 195] on span "Ver detalle" at bounding box center [945, 188] width 69 height 27
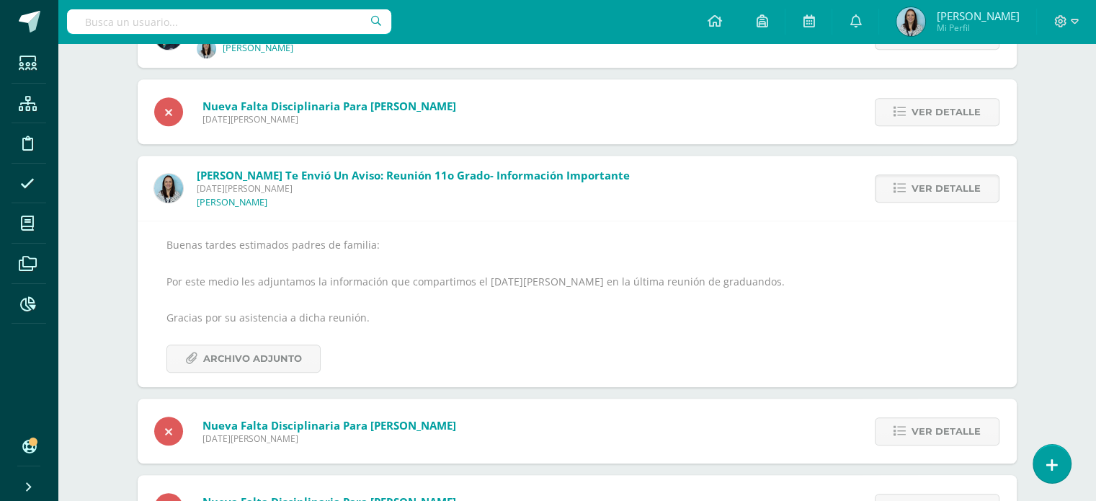
click at [936, 195] on span "Ver detalle" at bounding box center [945, 188] width 69 height 27
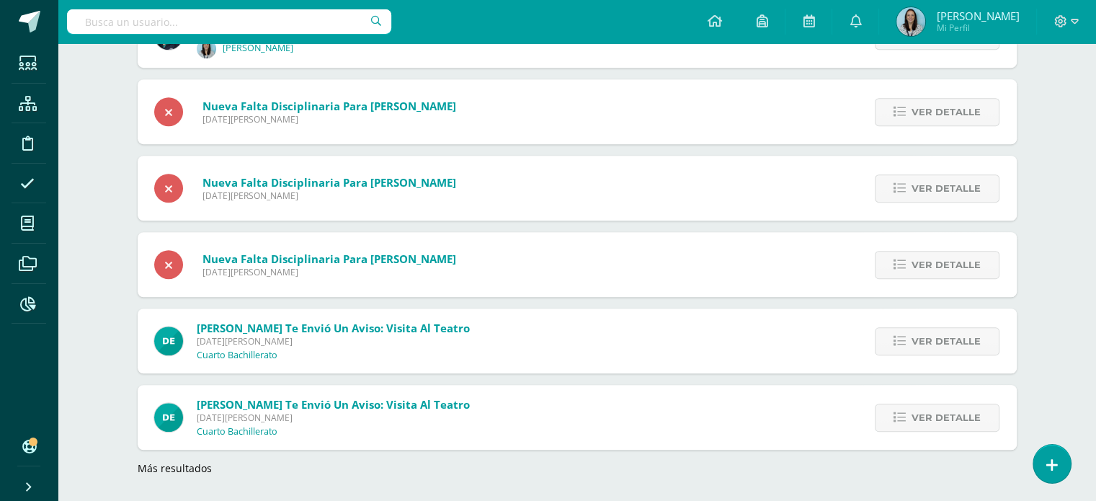
click at [936, 195] on span "Ver detalle" at bounding box center [945, 188] width 69 height 27
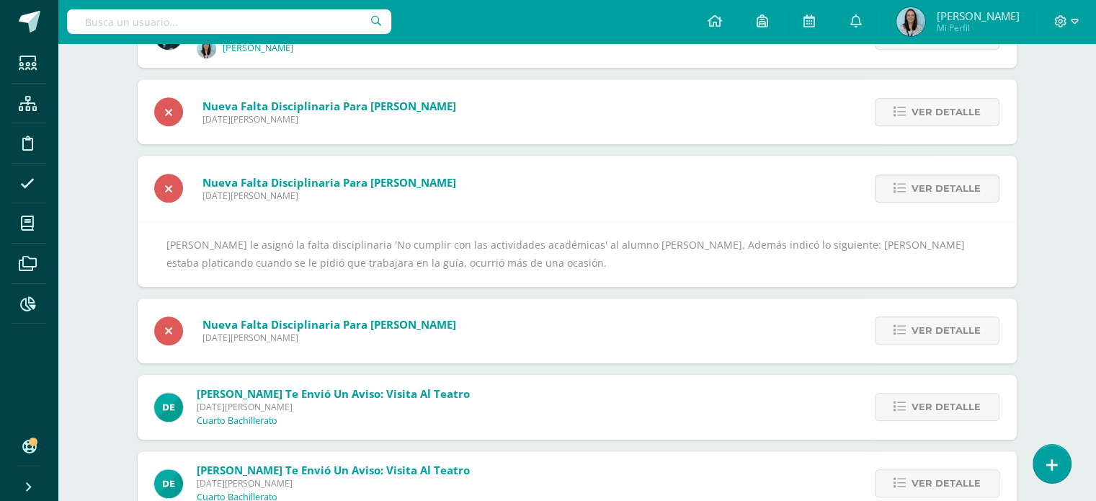
click at [936, 195] on span "Ver detalle" at bounding box center [945, 188] width 69 height 27
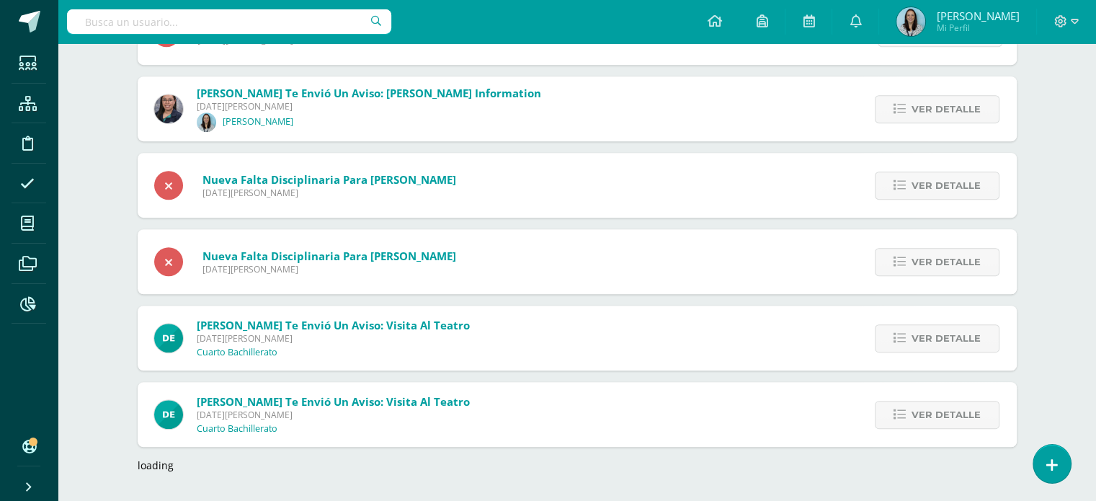
click at [936, 195] on span "Ver detalle" at bounding box center [945, 185] width 69 height 27
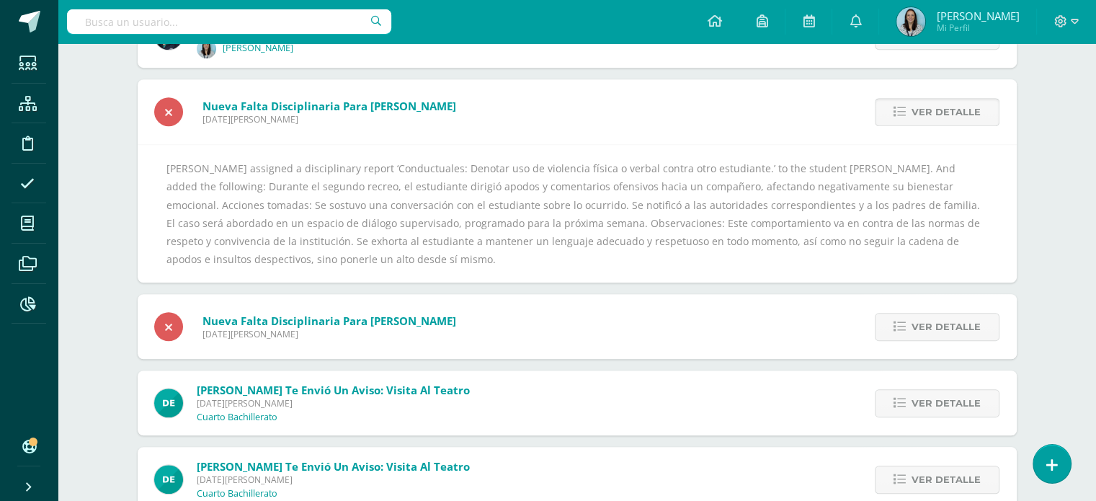
click at [960, 120] on span "Ver detalle" at bounding box center [945, 112] width 69 height 27
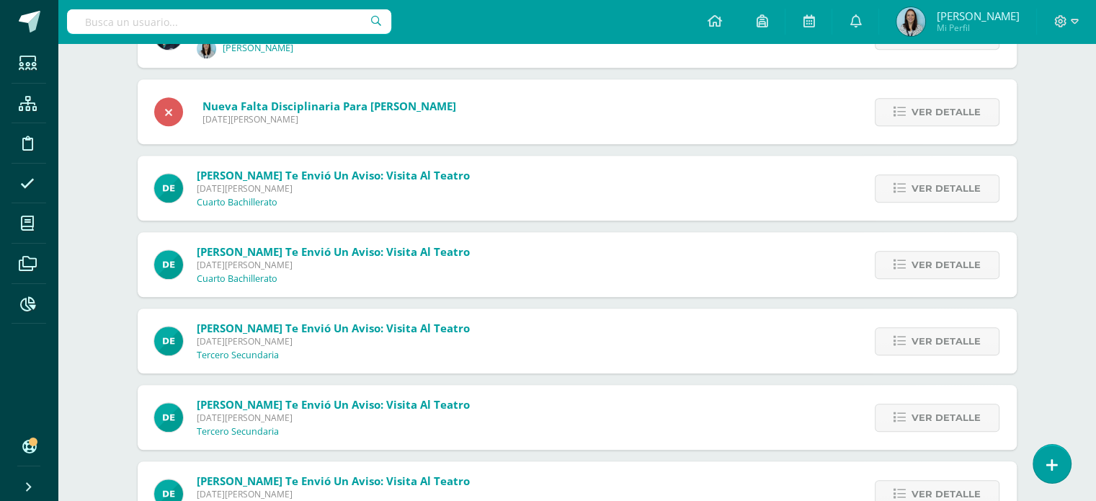
click at [960, 120] on span "Ver detalle" at bounding box center [945, 112] width 69 height 27
